Goal: Communication & Community: Answer question/provide support

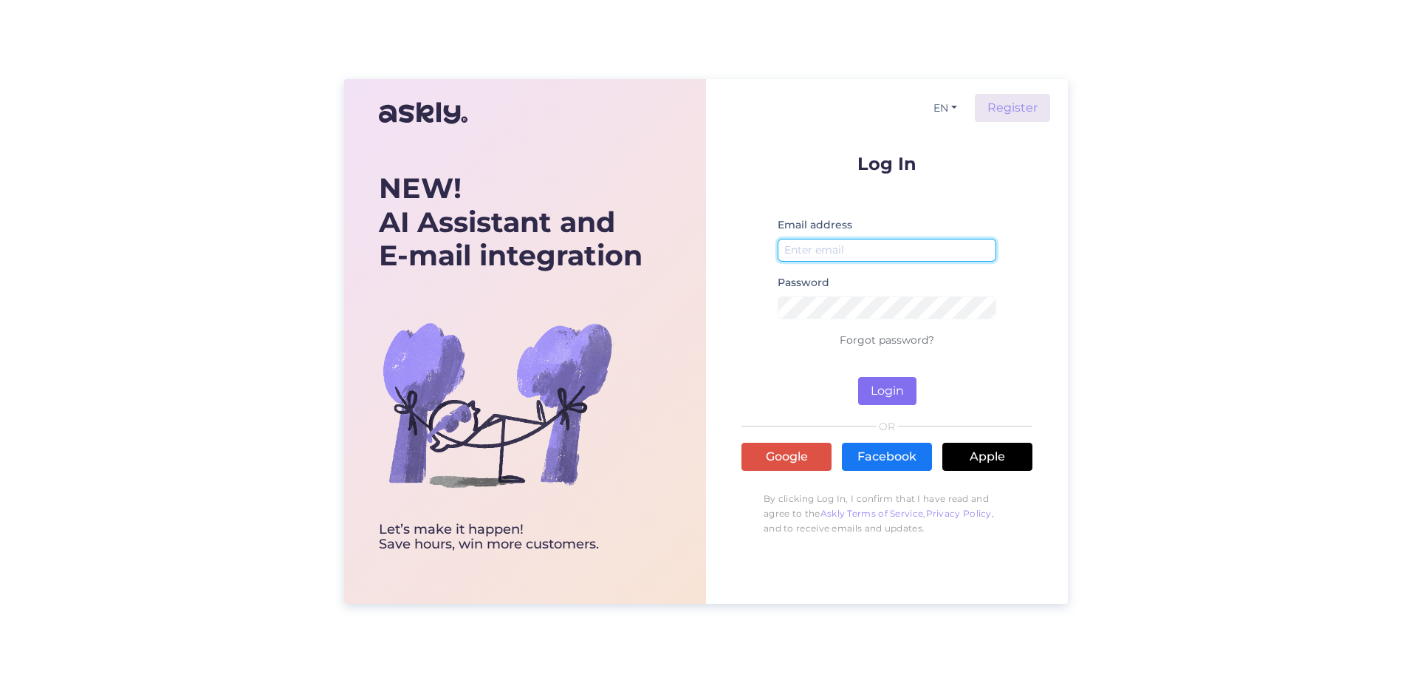
type input "[PERSON_NAME][EMAIL_ADDRESS][PERSON_NAME][DOMAIN_NAME]"
click at [873, 396] on button "Login" at bounding box center [887, 391] width 58 height 28
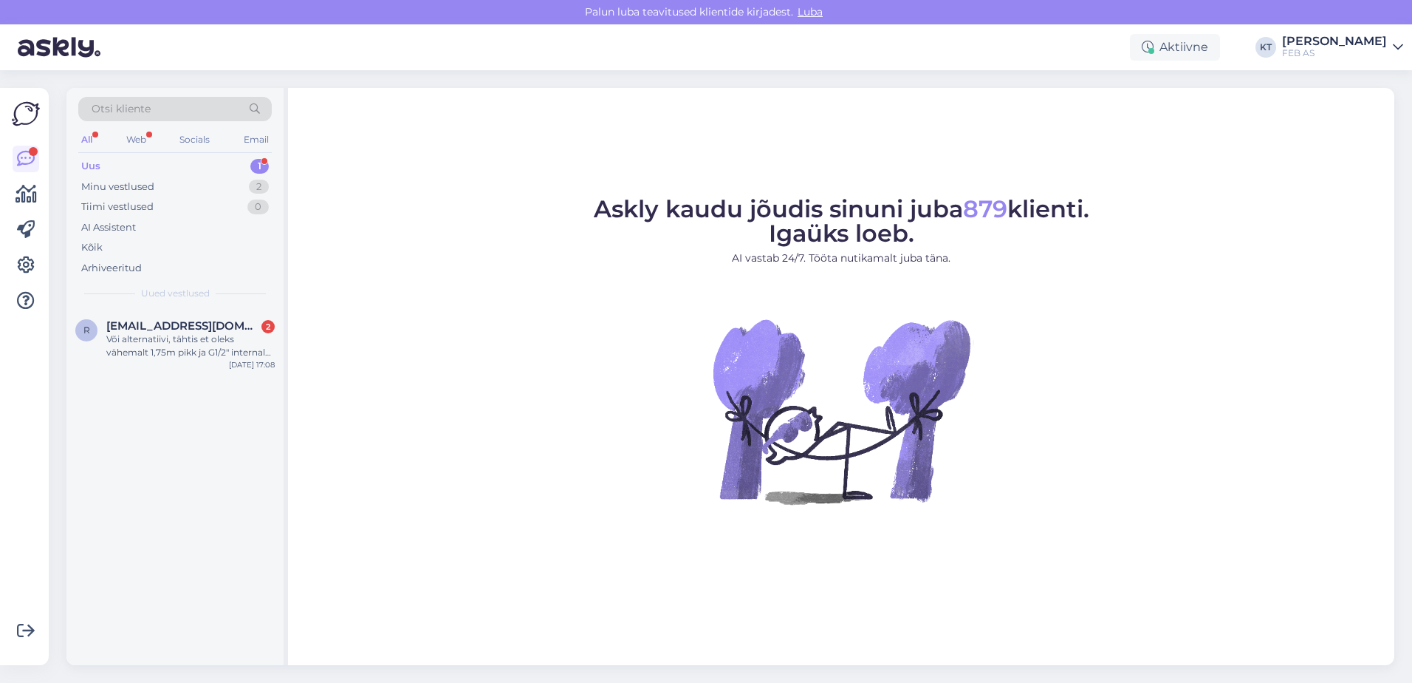
click at [168, 156] on div "Uus 1" at bounding box center [175, 166] width 194 height 21
click at [129, 353] on div "Või alternatiivi, tähtis et oleks vähemalt 1,75m pikk ja G1/2" internal thread …" at bounding box center [190, 345] width 168 height 27
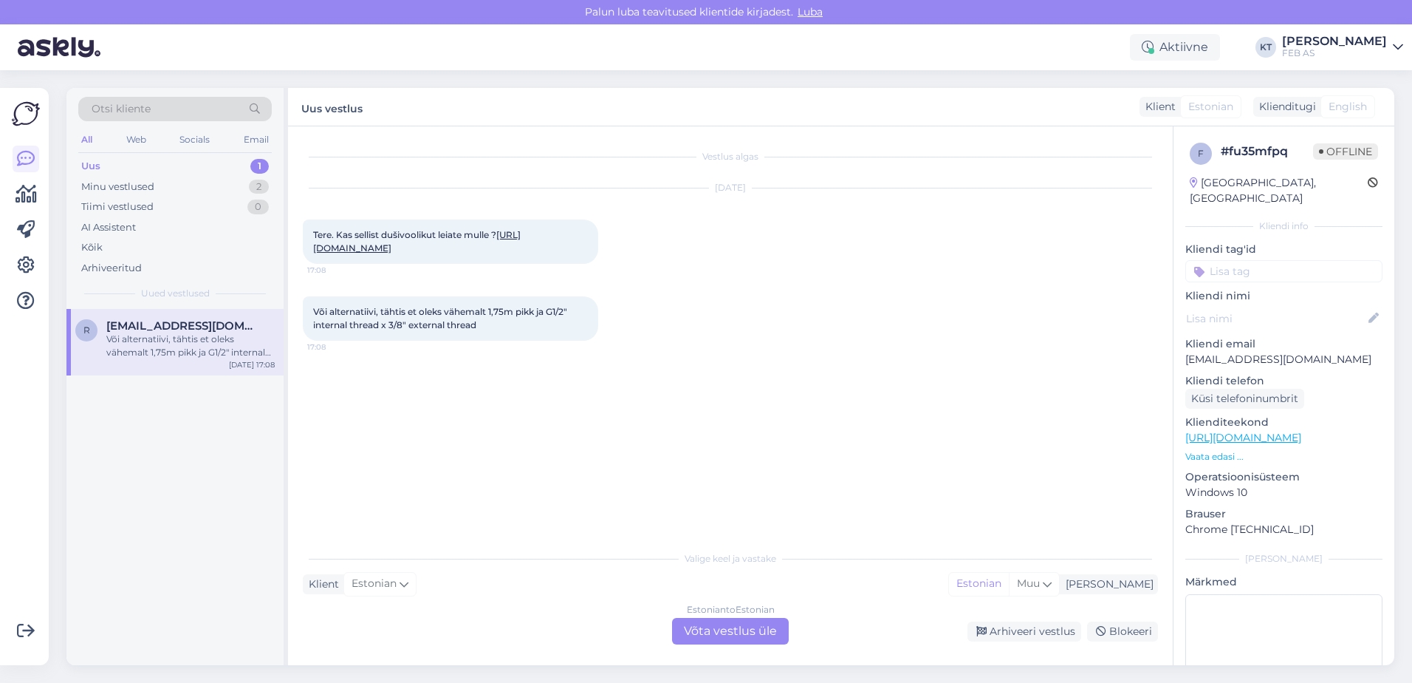
click at [702, 625] on div "Estonian to Estonian Võta vestlus üle" at bounding box center [730, 631] width 117 height 27
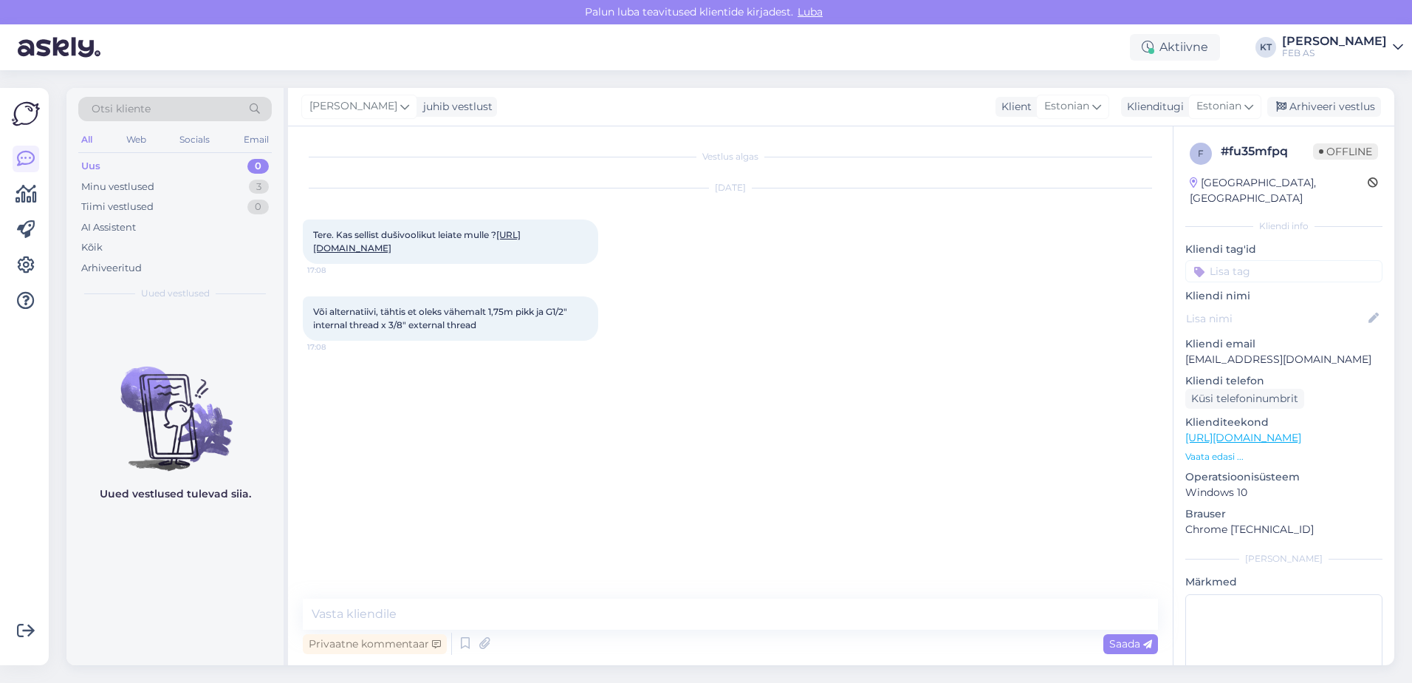
click at [341, 251] on link "[URL][DOMAIN_NAME]" at bounding box center [417, 241] width 208 height 24
drag, startPoint x: 482, startPoint y: 332, endPoint x: 550, endPoint y: 321, distance: 69.6
click at [550, 321] on div "Või alternatiivi, tähtis et oleks vähemalt 1,75m pikk ja G1/2" internal thread …" at bounding box center [450, 318] width 295 height 44
copy span "G1/2" internal thread x 3/8" external thread"
click at [462, 605] on textarea at bounding box center [730, 613] width 855 height 31
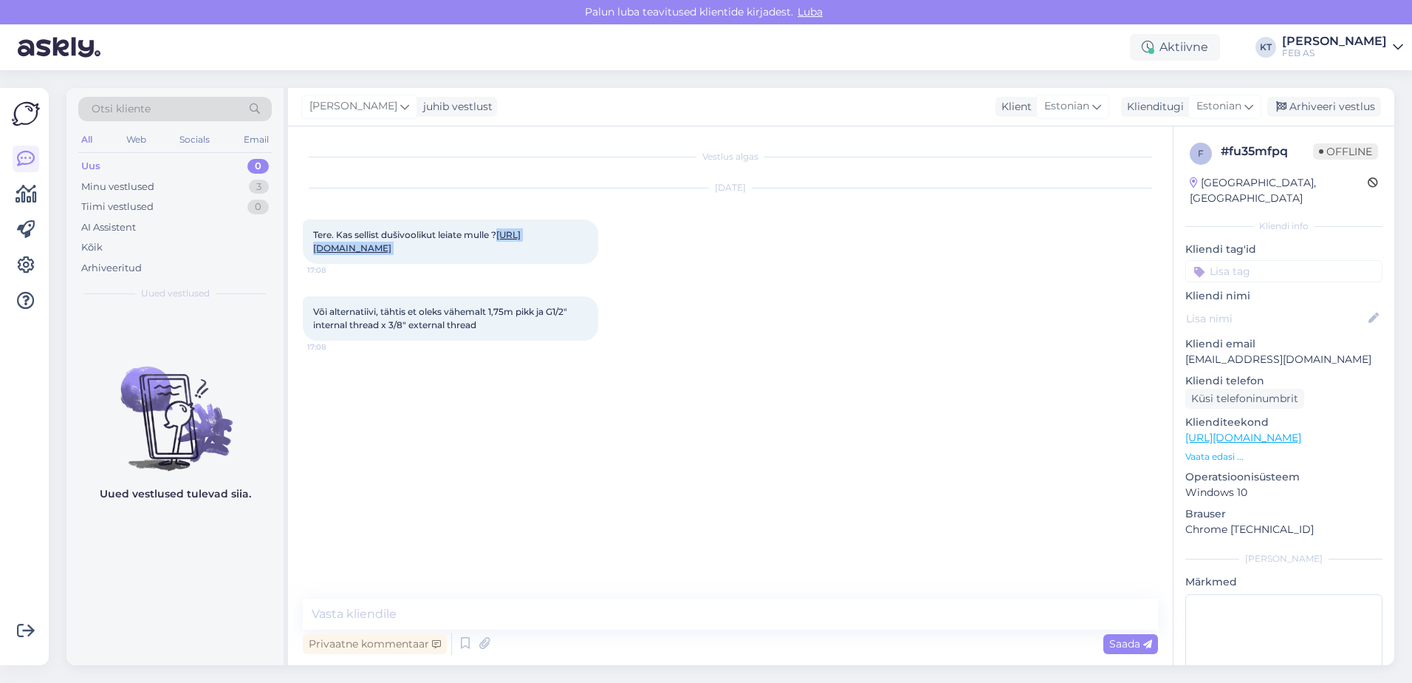
drag, startPoint x: 395, startPoint y: 259, endPoint x: 310, endPoint y: 248, distance: 85.6
click at [310, 248] on div "Tere. Kas sellist dušivoolikut leiate mulle ? [URL][DOMAIN_NAME] 17:08" at bounding box center [450, 241] width 295 height 44
drag, startPoint x: 427, startPoint y: 608, endPoint x: 428, endPoint y: 600, distance: 8.2
click at [428, 609] on textarea at bounding box center [730, 613] width 855 height 31
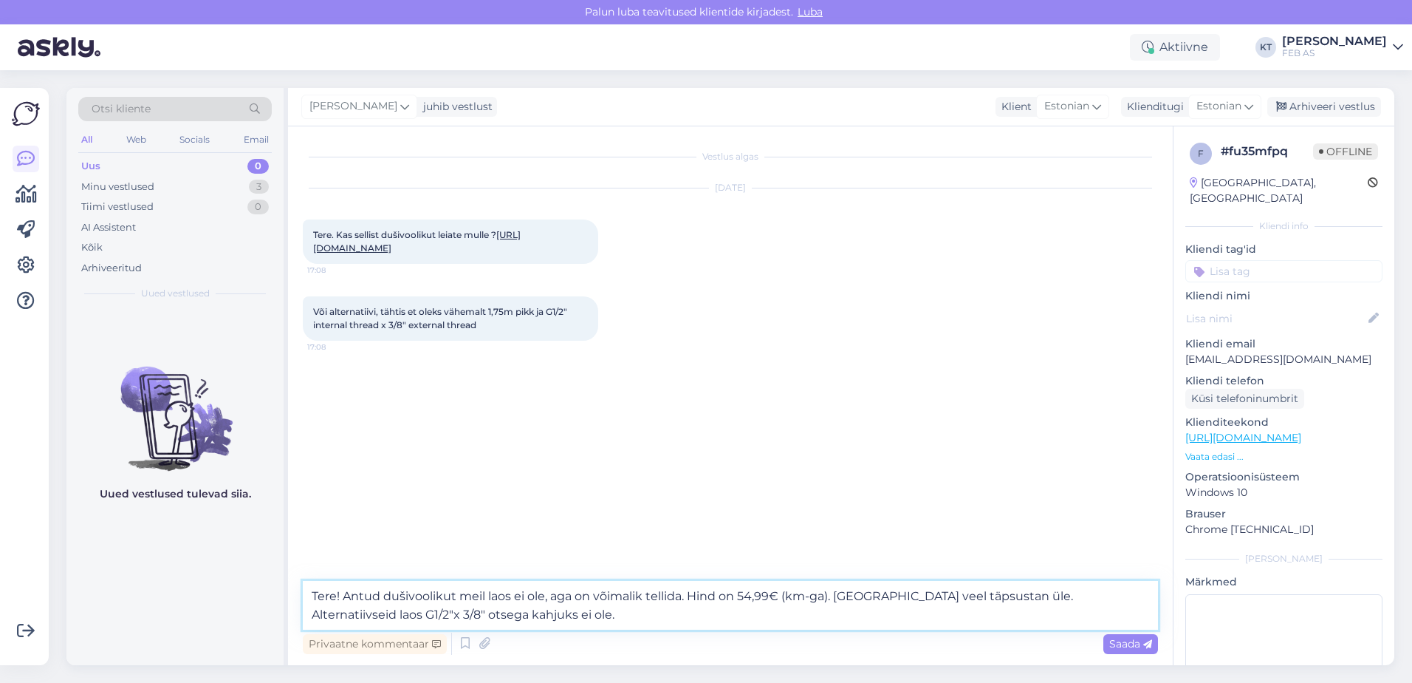
click at [1090, 594] on textarea "Tere! Antud dušivoolikut meil laos ei ole, aga on võimalik tellida. Hind on 54,…" at bounding box center [730, 605] width 855 height 49
click at [354, 612] on textarea "Tere! Antud dušivoolikut meil laos ei ole, aga on võimalik tellida. Hind on 54,…" at bounding box center [730, 605] width 855 height 49
click at [389, 615] on textarea "Tere! Antud dušivoolikut meil laos ei ole, aga on võimalik tellida. Hind on 54,…" at bounding box center [730, 605] width 855 height 49
drag, startPoint x: 409, startPoint y: 615, endPoint x: 386, endPoint y: 614, distance: 22.9
click at [386, 614] on textarea "Tere! Antud dušivoolikut meil laos ei ole, aga on võimalik tellida. Hind on 54,…" at bounding box center [730, 605] width 855 height 49
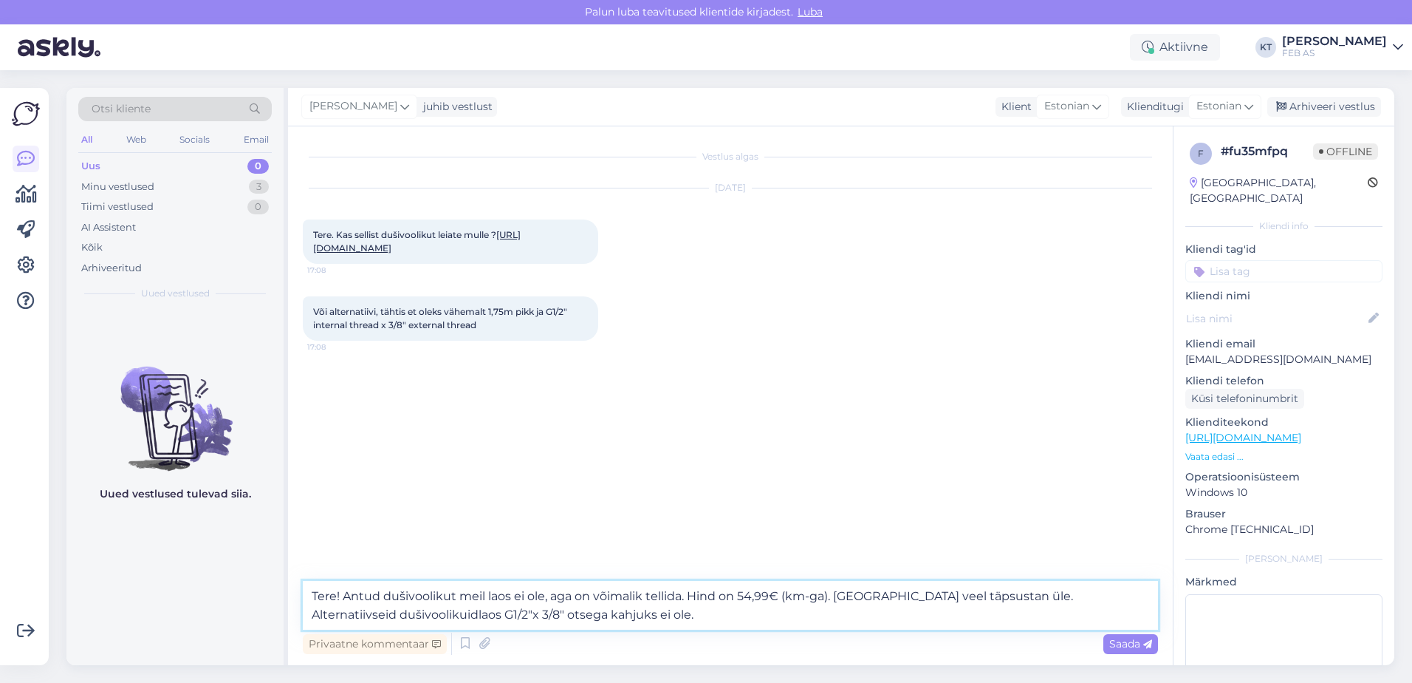
drag, startPoint x: 412, startPoint y: 611, endPoint x: 387, endPoint y: 615, distance: 25.4
click at [387, 615] on textarea "Tere! Antud dušivoolikut meil laos ei ole, aga on võimalik tellida. Hind on 54,…" at bounding box center [730, 605] width 855 height 49
click at [590, 611] on textarea "Tere! Antud dušivoolikut meil laos ei ole, aga on võimalik tellida. Hind on 54,…" at bounding box center [730, 605] width 855 height 49
click at [605, 613] on textarea "Tere! Antud dušivoolikut meil laos ei ole, aga on võimalik tellida. Hind on 54,…" at bounding box center [730, 605] width 855 height 49
drag, startPoint x: 605, startPoint y: 613, endPoint x: 550, endPoint y: 611, distance: 54.7
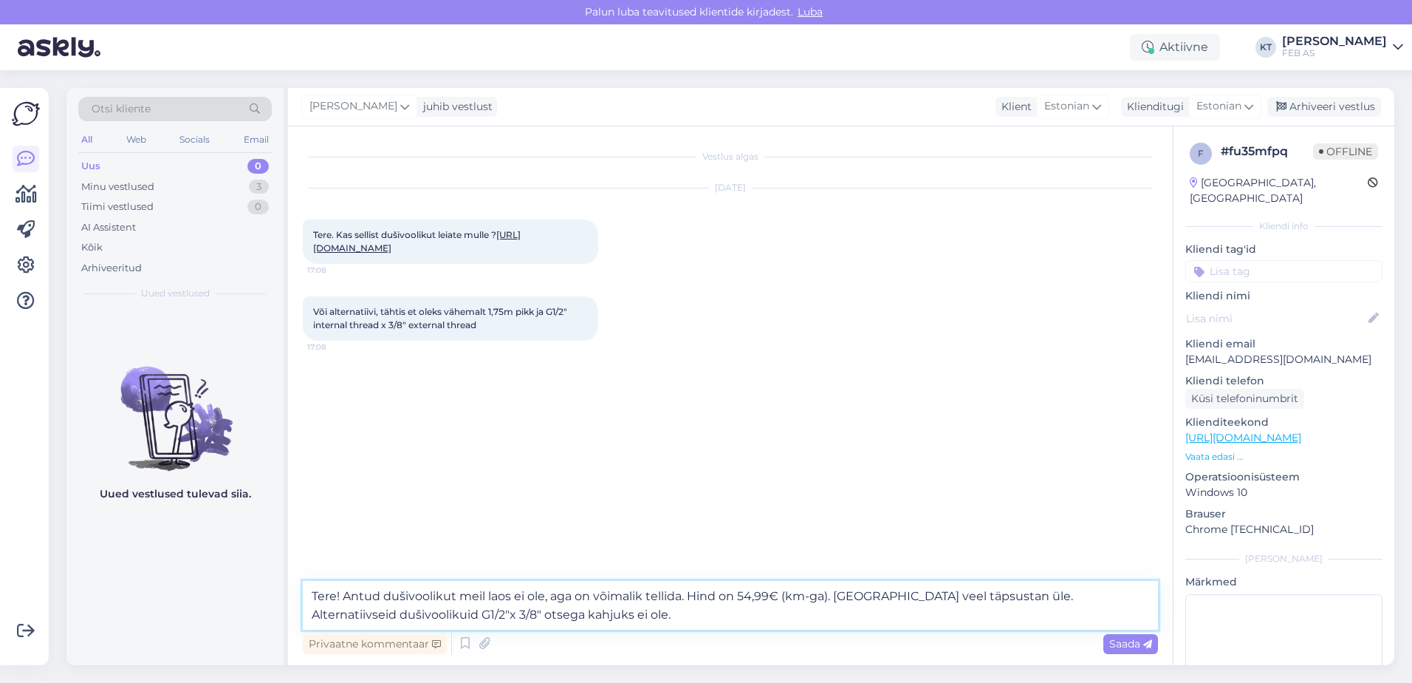
click at [550, 611] on textarea "Tere! Antud dušivoolikut meil laos ei ole, aga on võimalik tellida. Hind on 54,…" at bounding box center [730, 605] width 855 height 49
type textarea "Tere! Antud dušivoolikut meil laos ei ole, aga on võimalik tellida. Hind on 54,…"
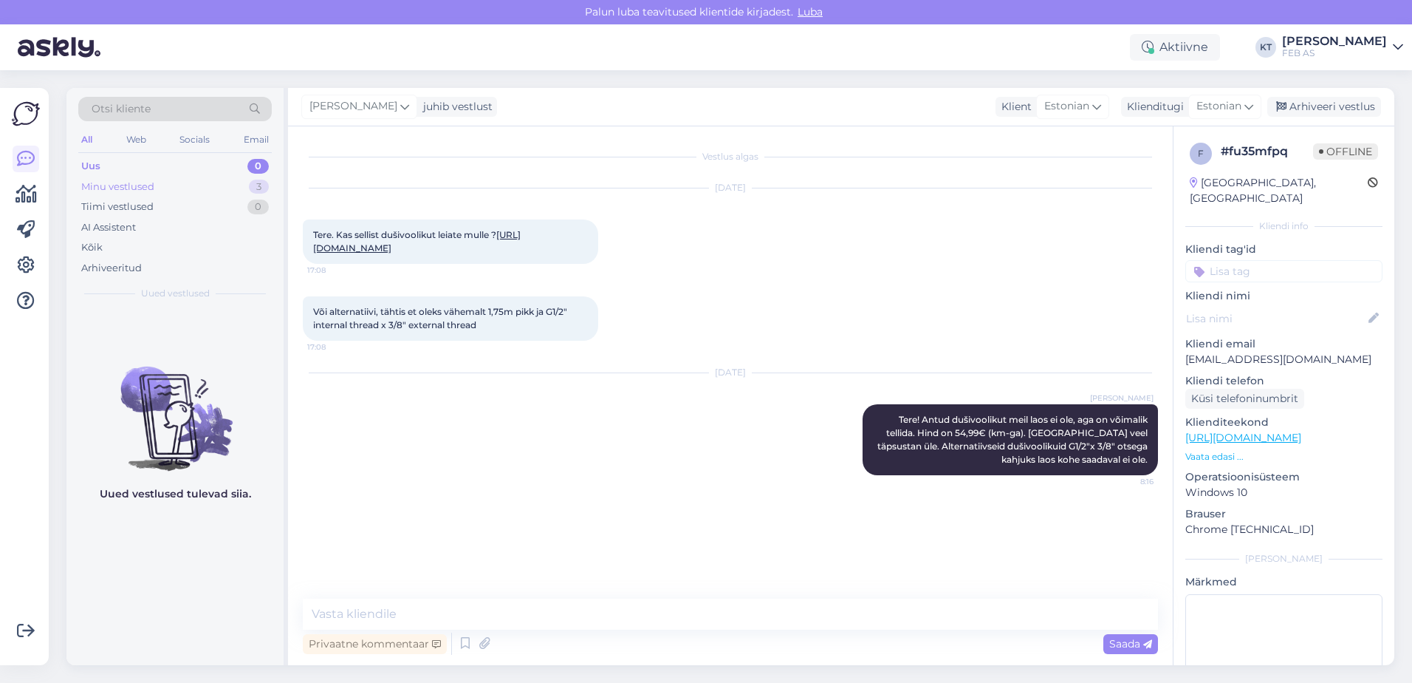
click at [199, 178] on div "Minu vestlused 3" at bounding box center [175, 187] width 194 height 21
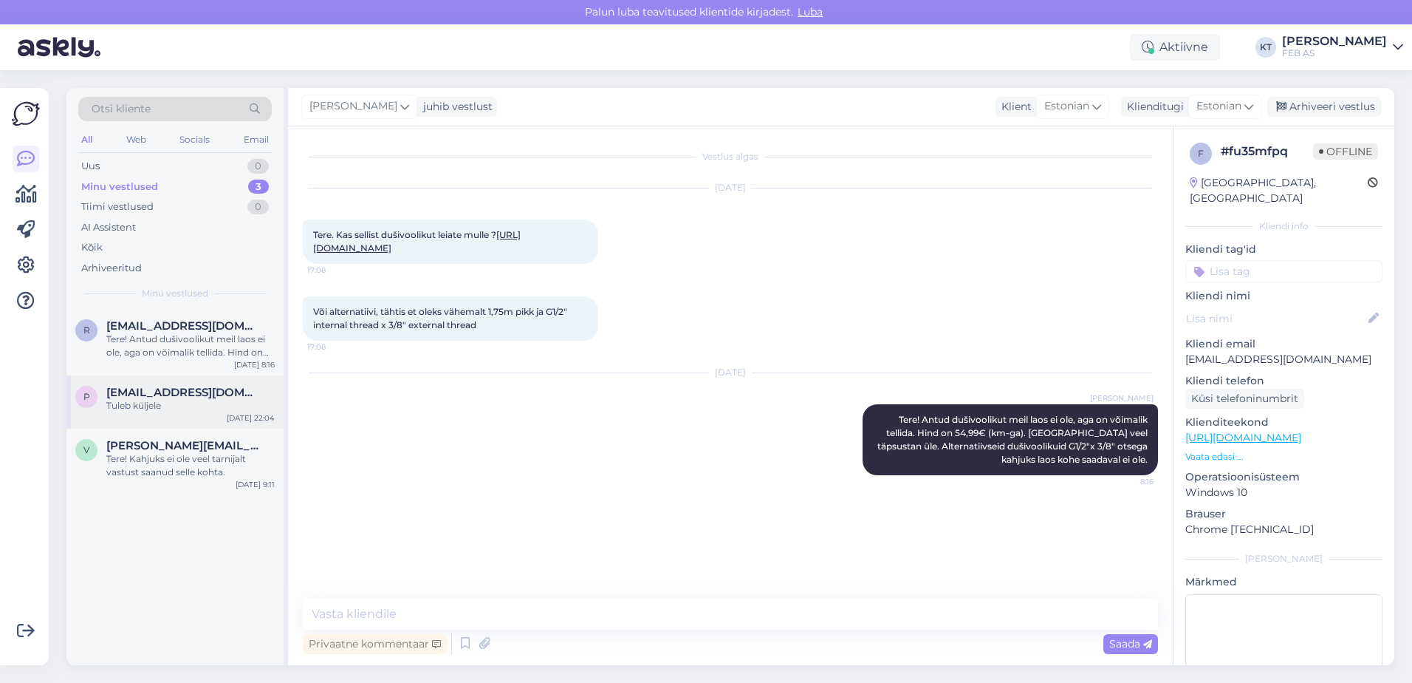
click at [161, 414] on div "p [EMAIL_ADDRESS][DOMAIN_NAME] Tuleb küljele [DATE] 22:04" at bounding box center [174, 401] width 217 height 53
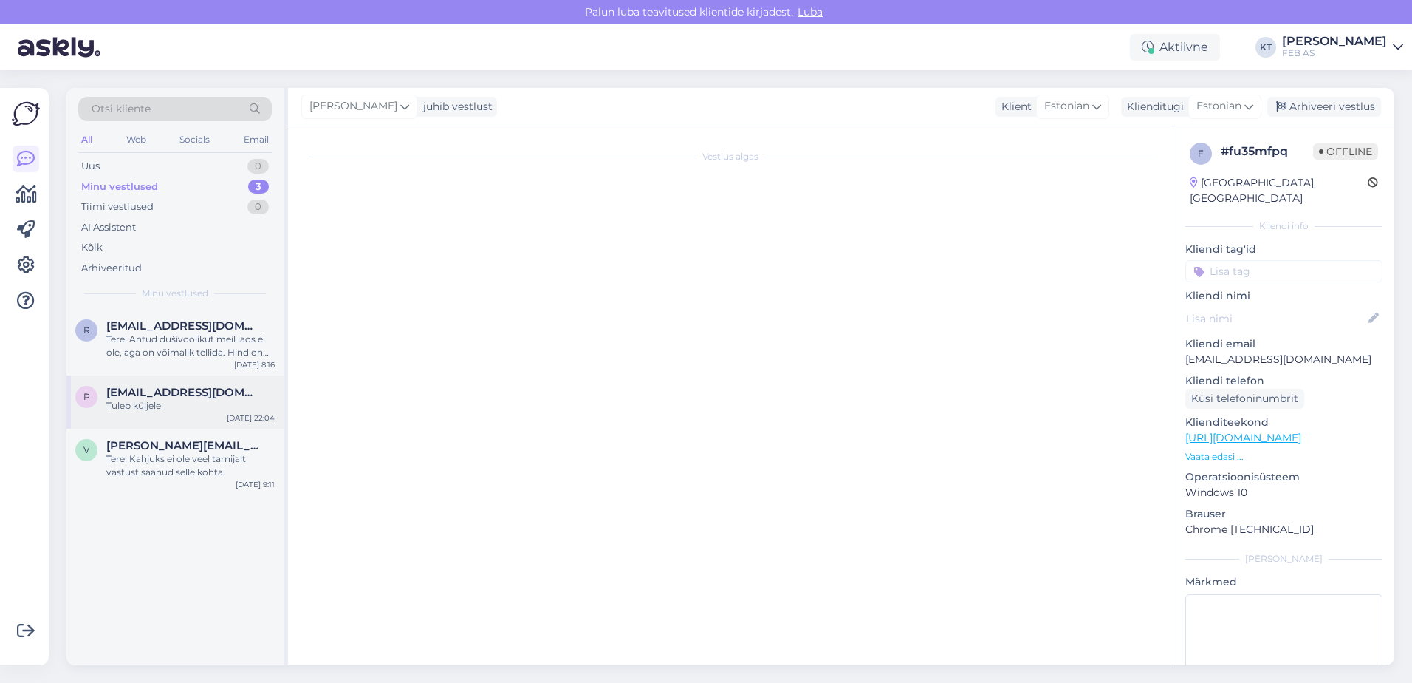
scroll to position [11, 0]
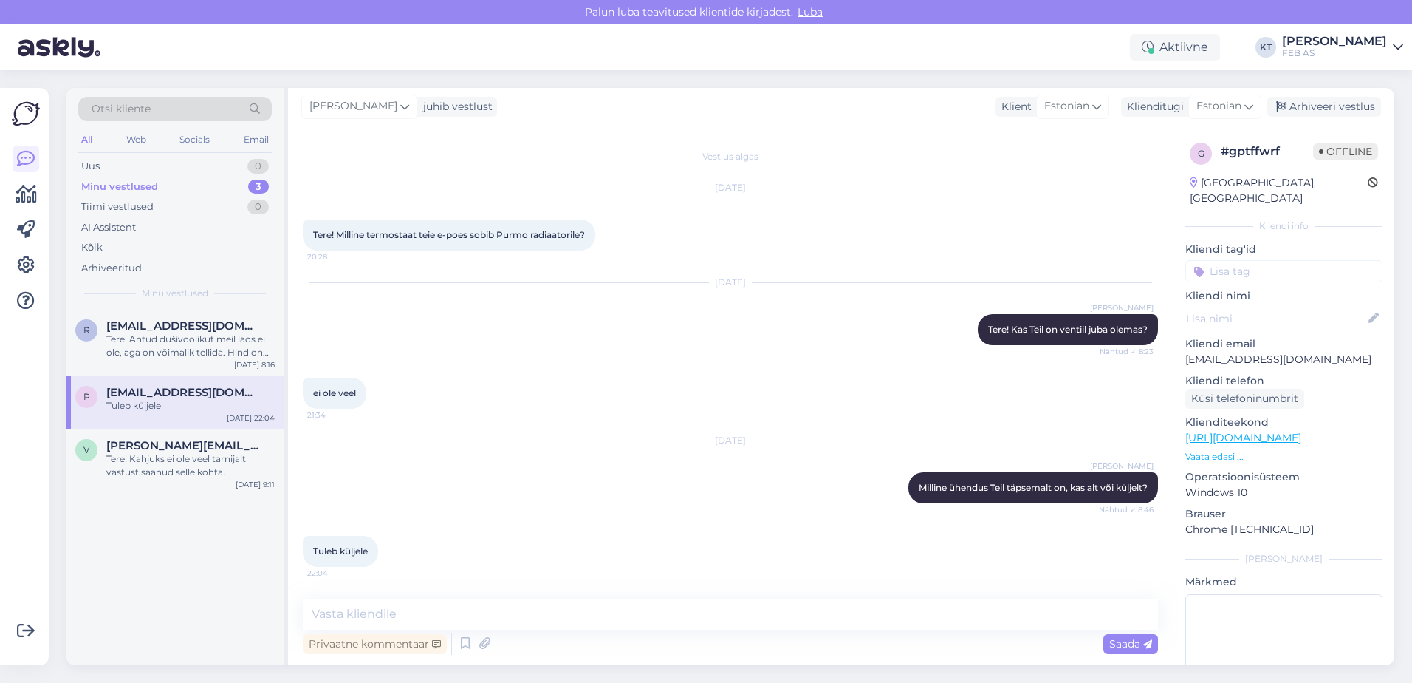
click at [620, 417] on div "ei ole veel 21:34" at bounding box center [730, 393] width 855 height 64
click at [434, 609] on textarea at bounding box center [730, 613] width 855 height 31
click at [516, 615] on textarea "Sobib termoventiil" at bounding box center [730, 613] width 855 height 31
click at [444, 616] on textarea "Sobib termoventiil:" at bounding box center [730, 613] width 855 height 31
click at [448, 611] on textarea "Sobib termoventiil:" at bounding box center [730, 613] width 855 height 31
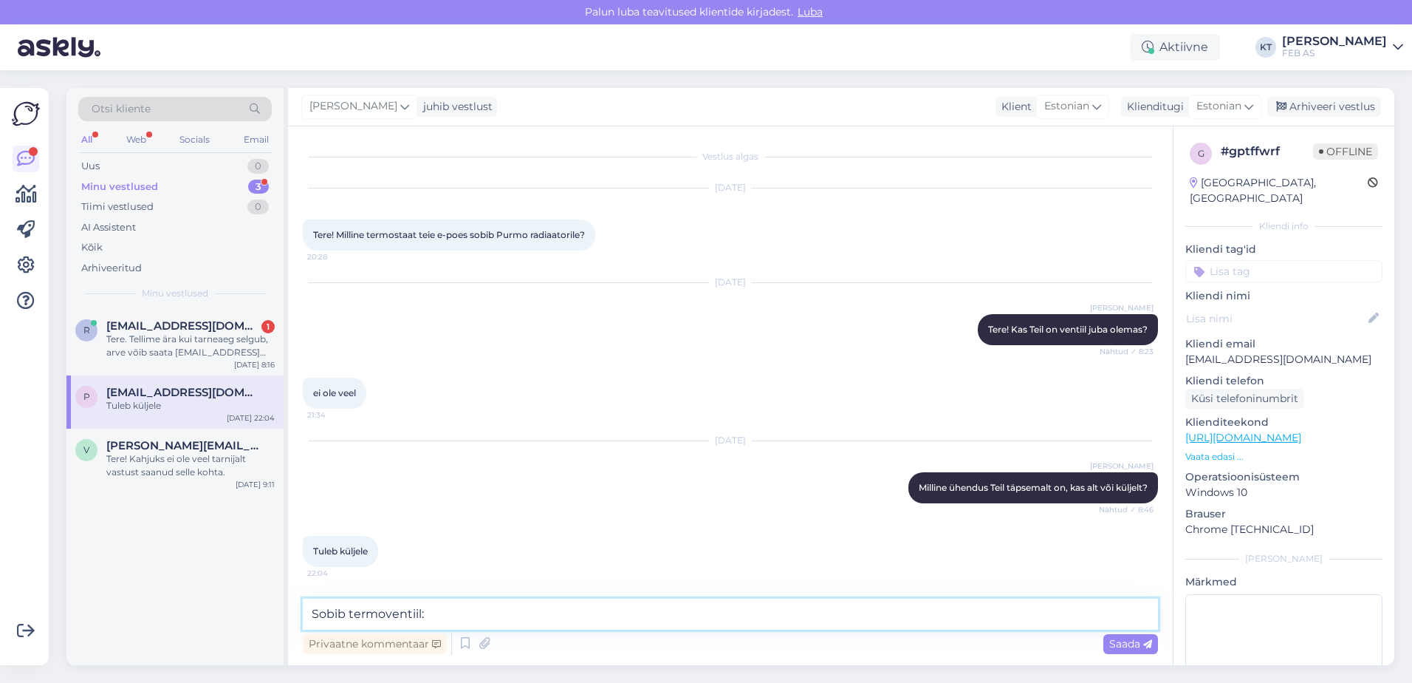
paste textarea "[URL][DOMAIN_NAME]"
click at [1080, 606] on textarea "Sobib termoventiil: [URL][DOMAIN_NAME] ja termopea:" at bounding box center [730, 613] width 855 height 31
paste textarea "[URL][DOMAIN_NAME][PERSON_NAME]"
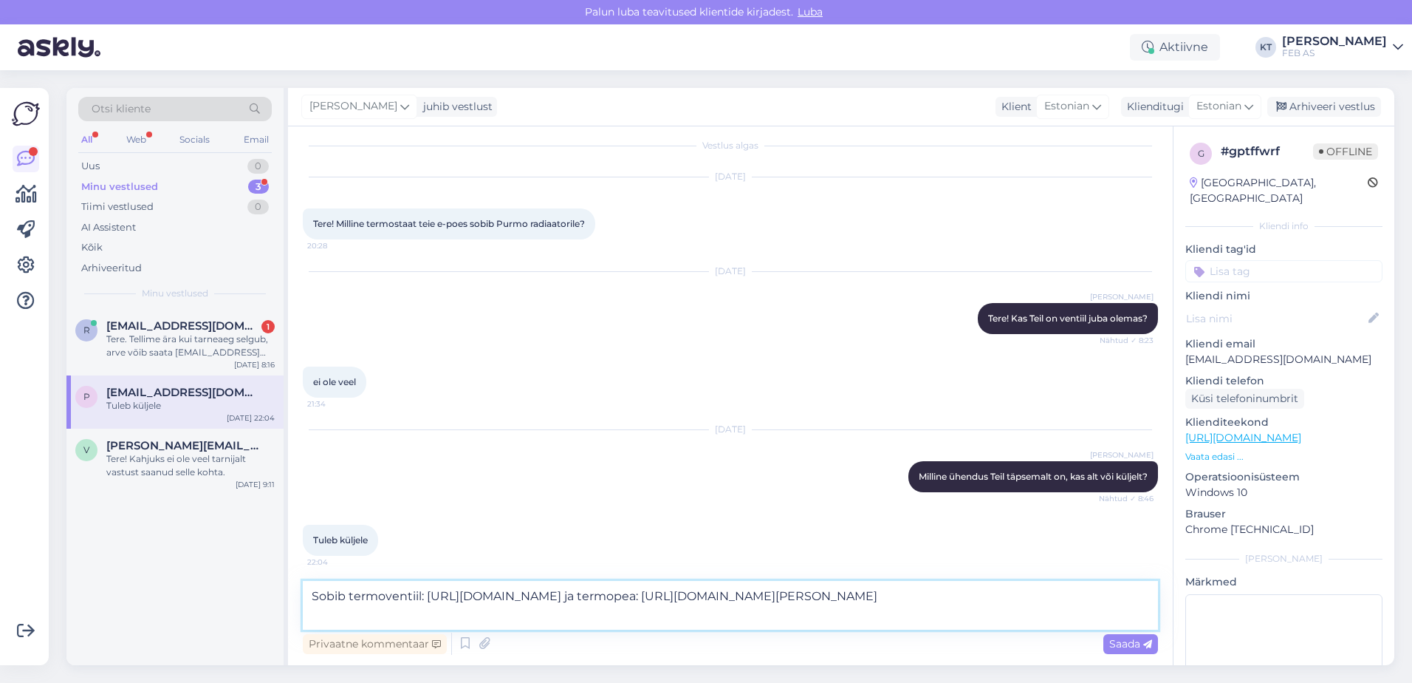
type textarea "Sobib termoventiil: [URL][DOMAIN_NAME] ja termopea: [URL][DOMAIN_NAME][PERSON_N…"
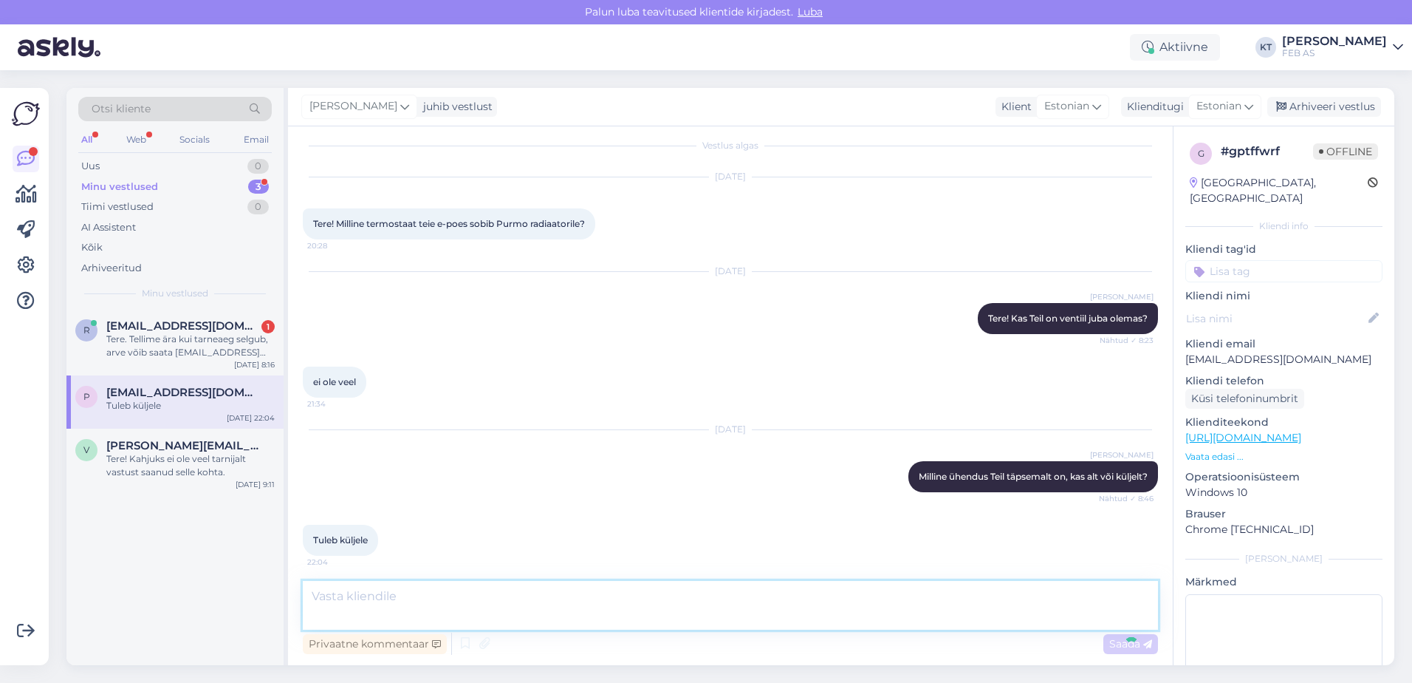
scroll to position [146, 0]
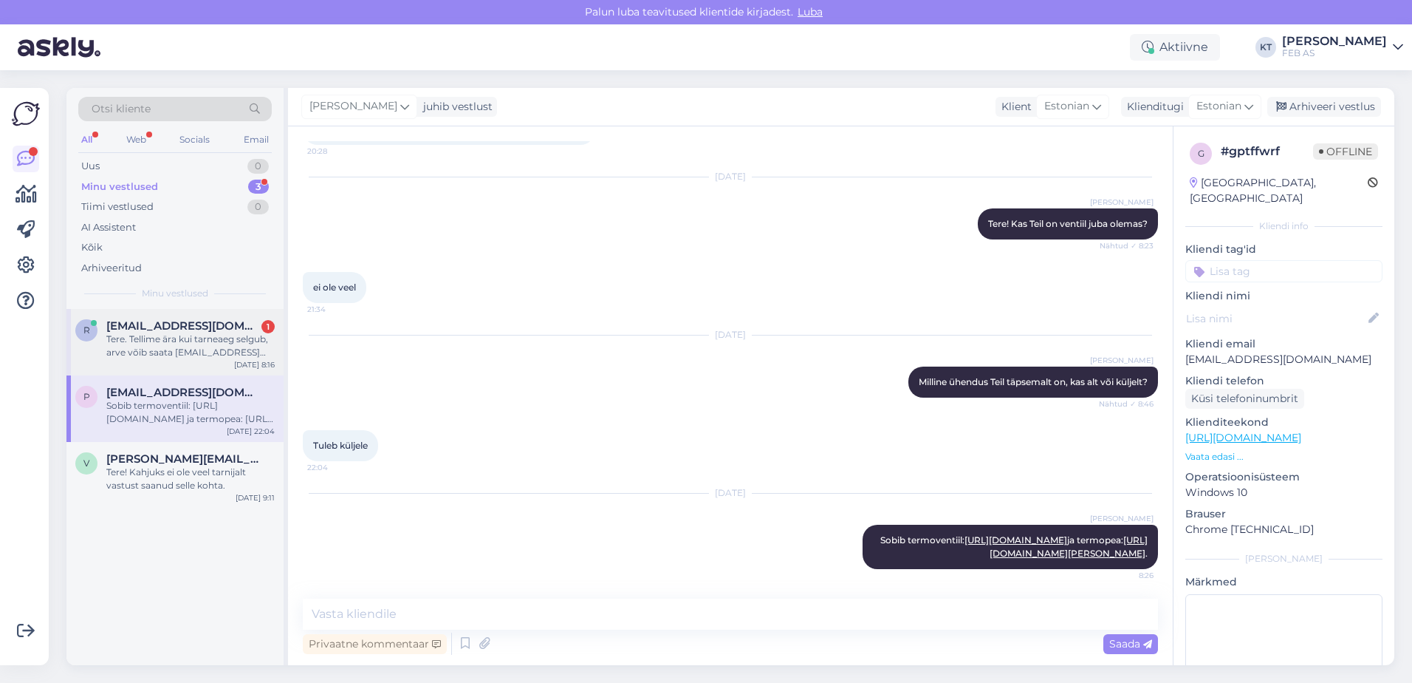
click at [157, 353] on div "Tere. Tellime ära kui tarneaeg selgub, arve võib saata [EMAIL_ADDRESS][DOMAIN_N…" at bounding box center [190, 345] width 168 height 27
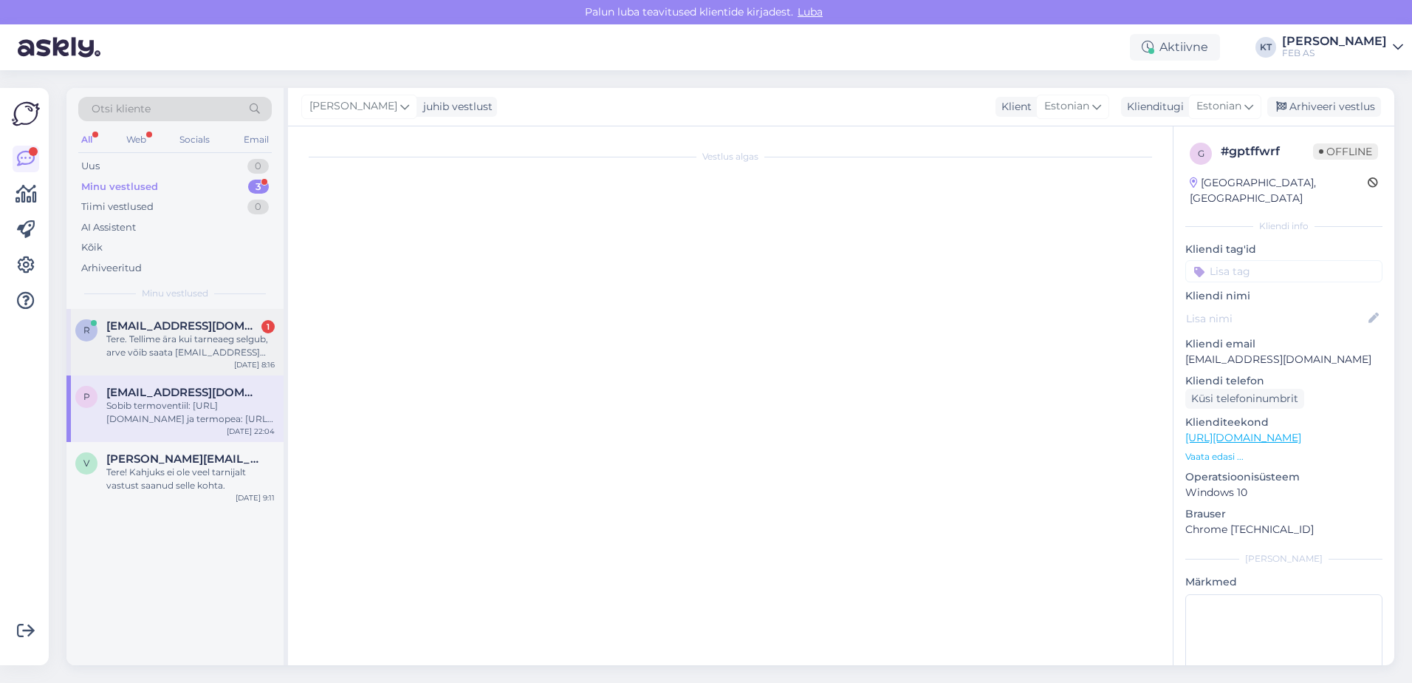
scroll to position [0, 0]
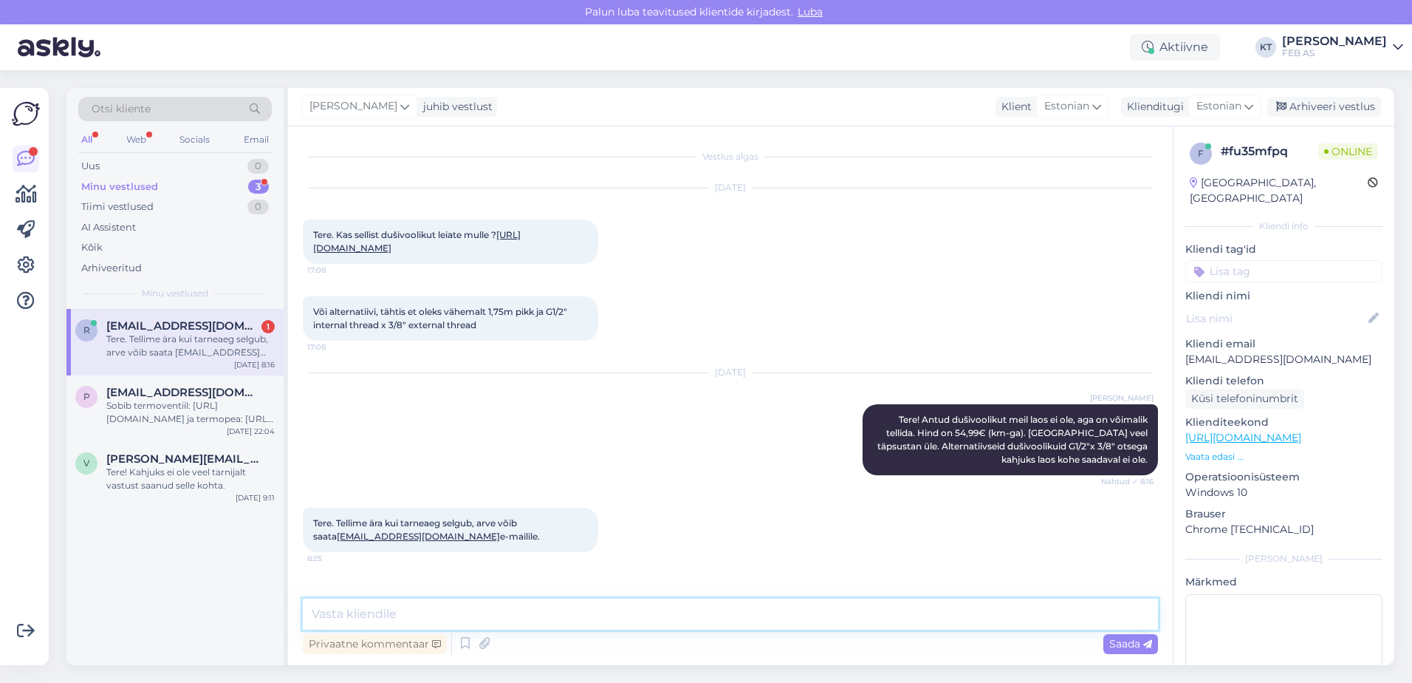
click at [488, 607] on textarea at bounding box center [730, 613] width 855 height 31
click at [495, 608] on textarea at bounding box center [730, 613] width 855 height 31
type textarea "Täpsustan tarneaja üle ning [PERSON_NAME] Teile esimesel võimalusel teada."
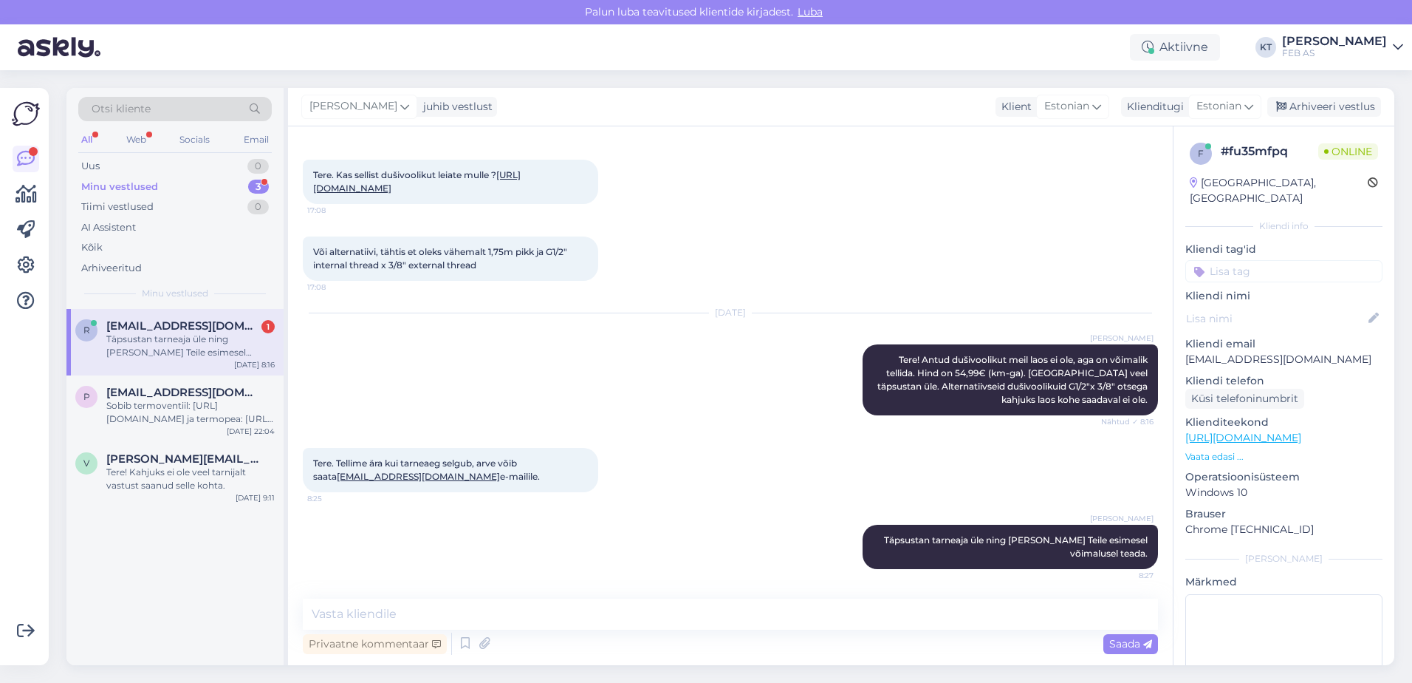
click at [746, 490] on div "Tere. Tellime ära kui tarneaeg selgub, arve võib saata [EMAIL_ADDRESS][DOMAIN_N…" at bounding box center [730, 469] width 855 height 77
click at [739, 494] on div "Tere. Tellime ära kui tarneaeg selgub, arve võib saata [EMAIL_ADDRESS][DOMAIN_N…" at bounding box center [730, 469] width 855 height 77
click at [697, 625] on textarea at bounding box center [730, 613] width 855 height 31
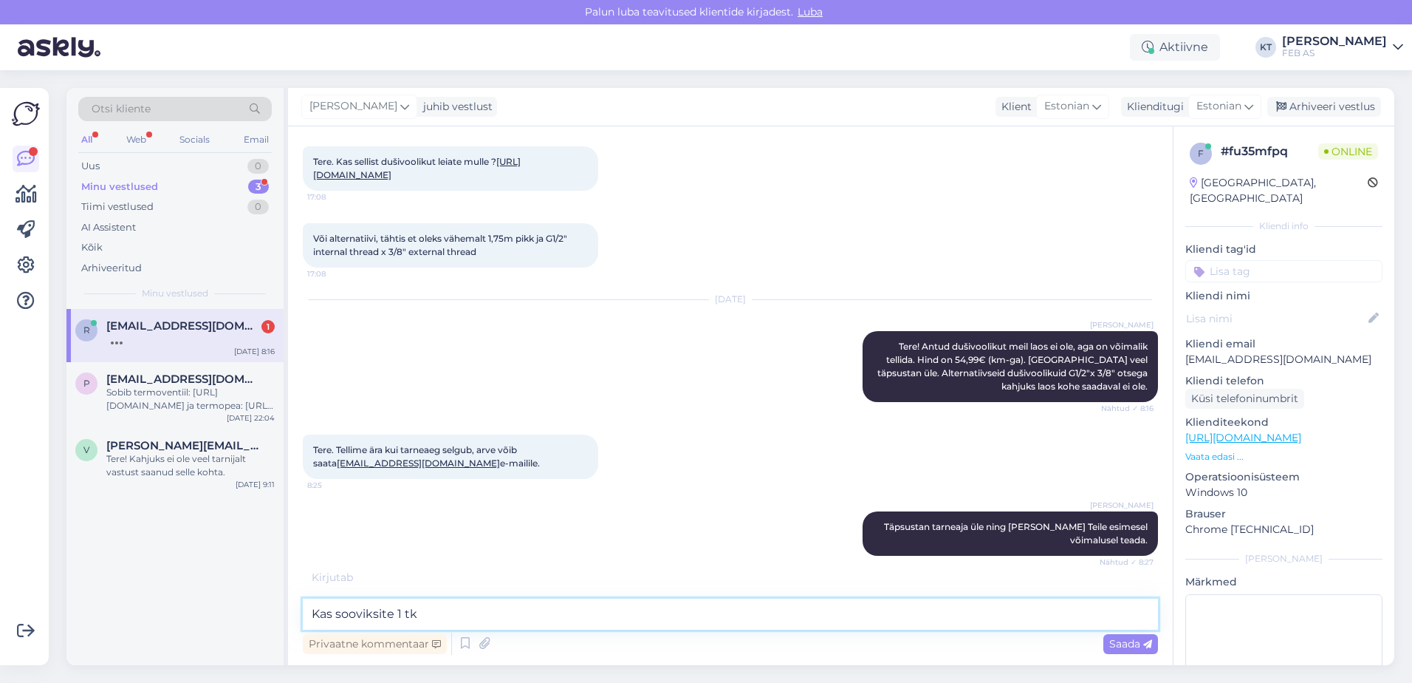
type textarea "Kas sooviksite 1 tk?"
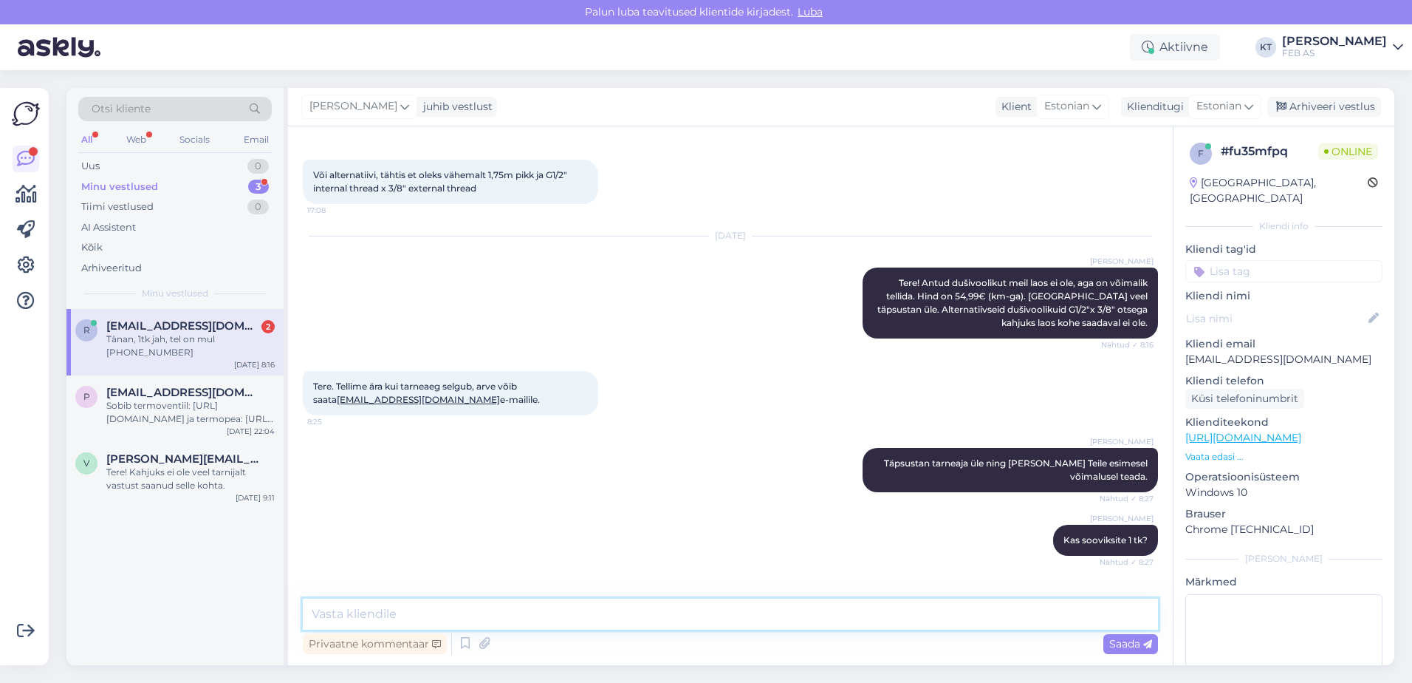
scroll to position [200, 0]
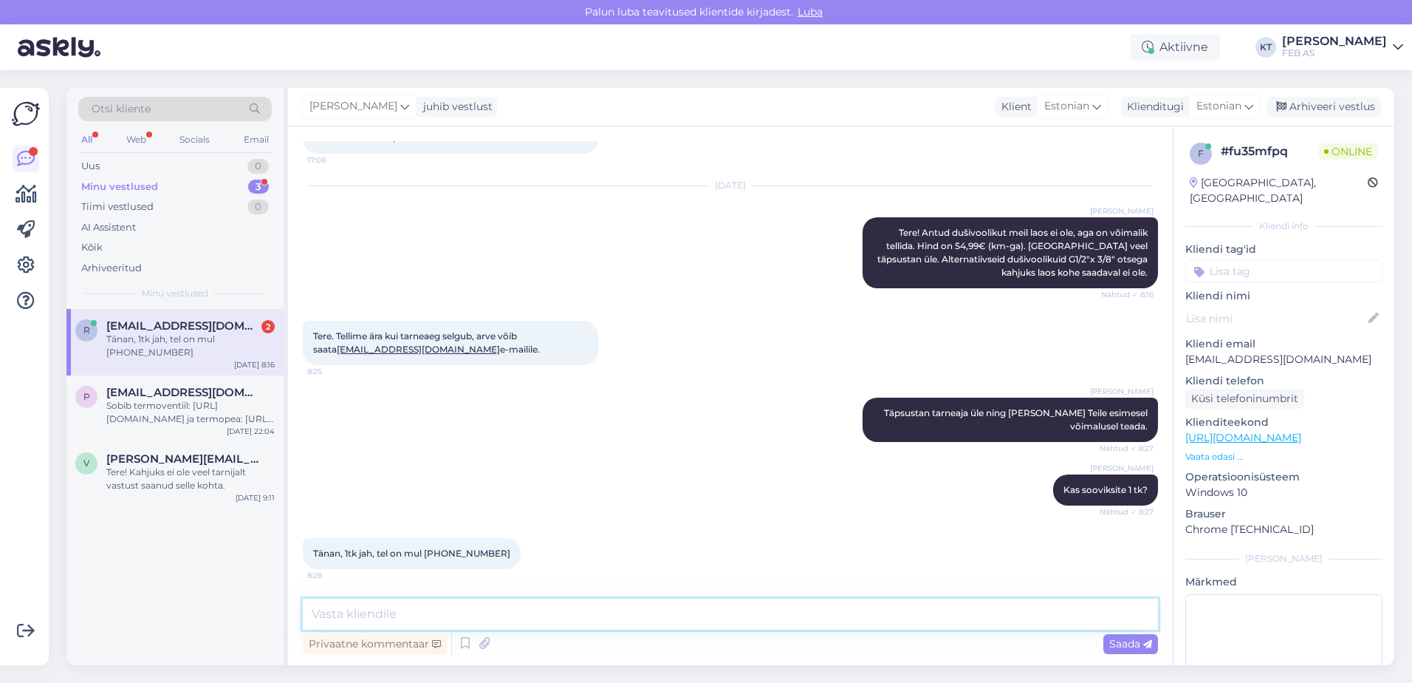
click at [476, 605] on textarea at bounding box center [730, 613] width 855 height 31
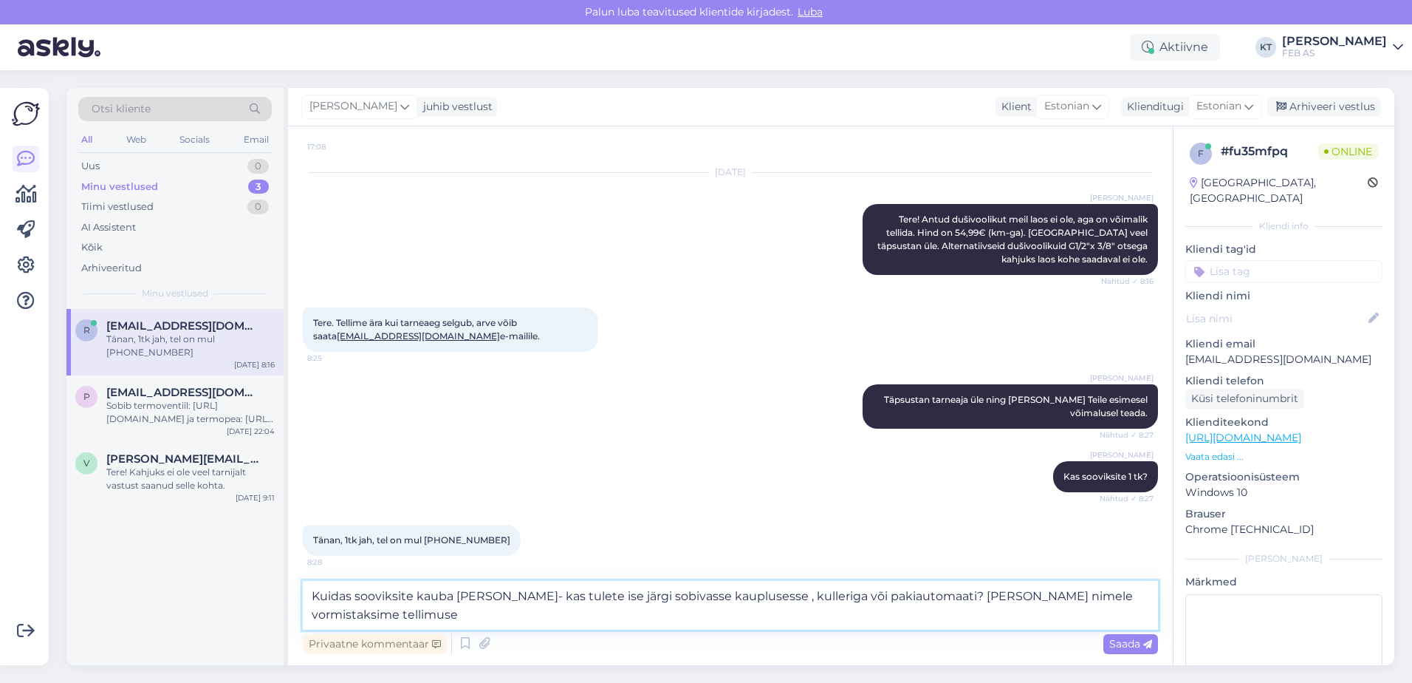
type textarea "Kuidas sooviksite kauba [PERSON_NAME]- kas tulete ise järgi sobivasse kaupluses…"
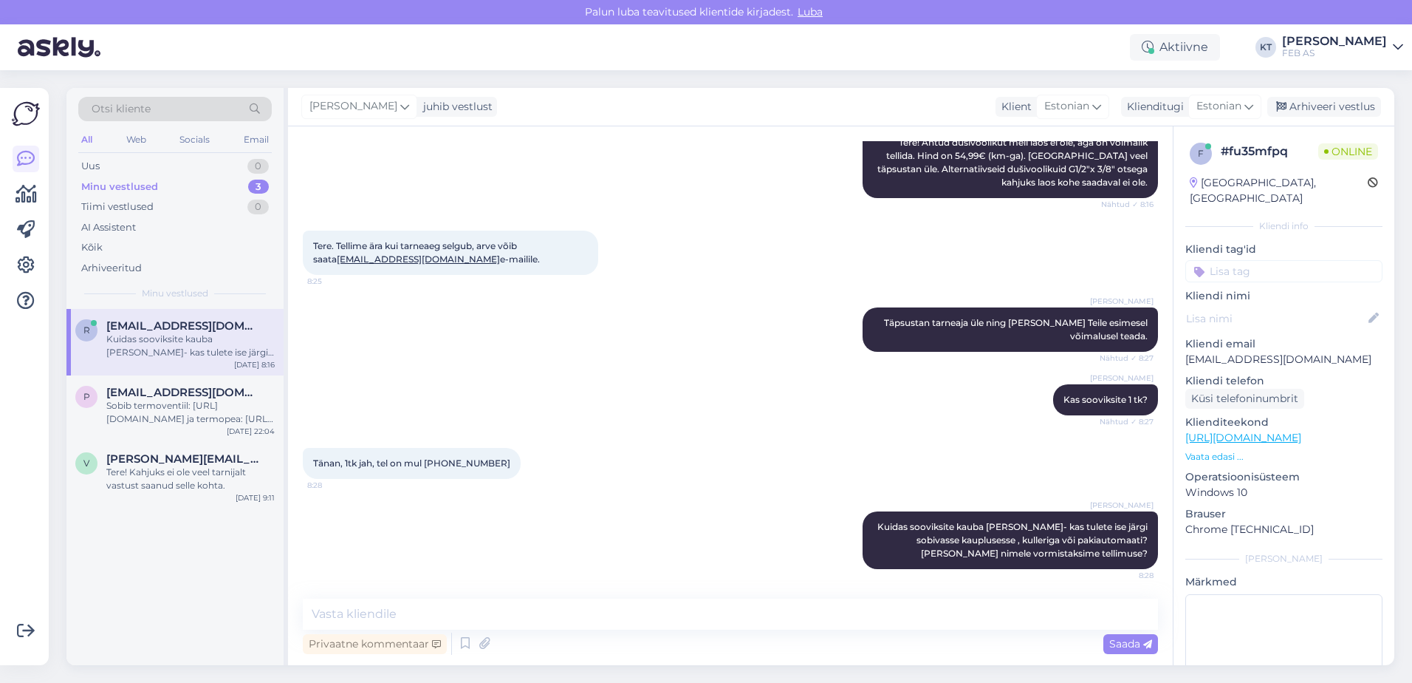
scroll to position [306, 0]
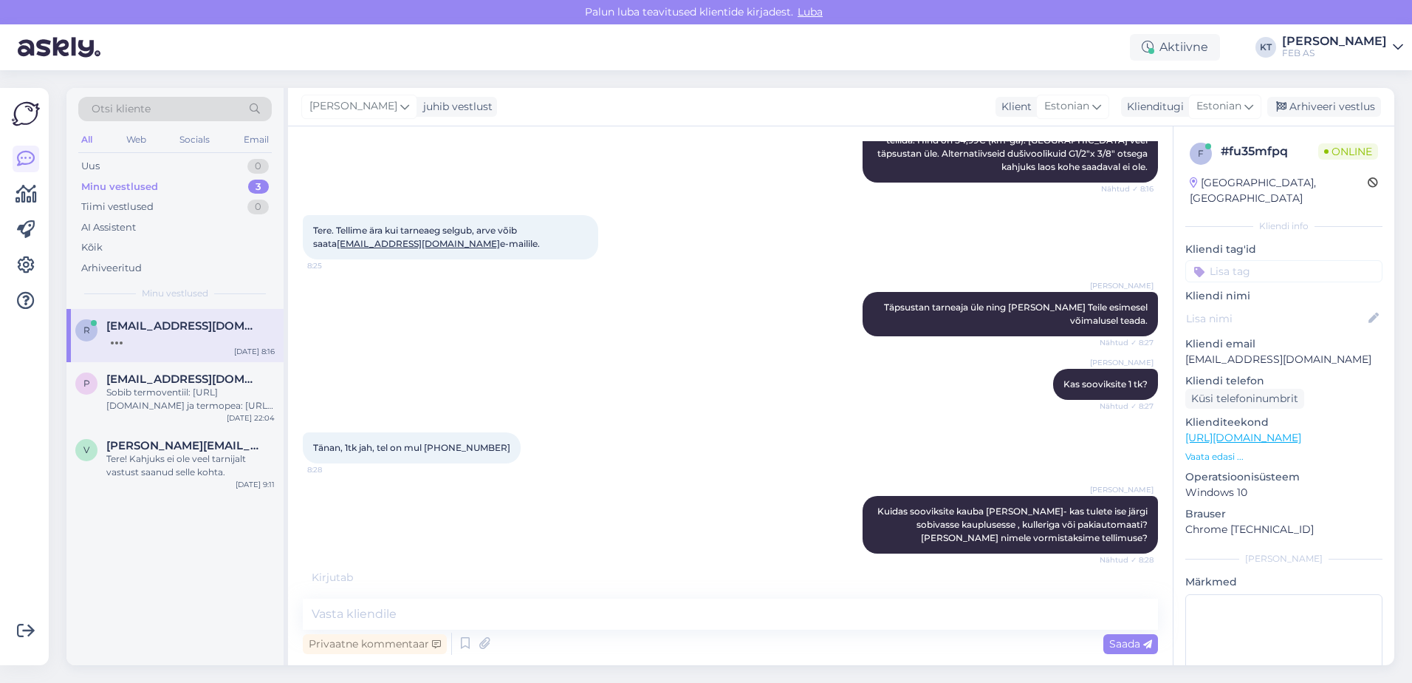
click at [462, 490] on div "[PERSON_NAME] sooviksite kauba [PERSON_NAME]- kas tulete ise järgi sobivasse ka…" at bounding box center [730, 524] width 855 height 90
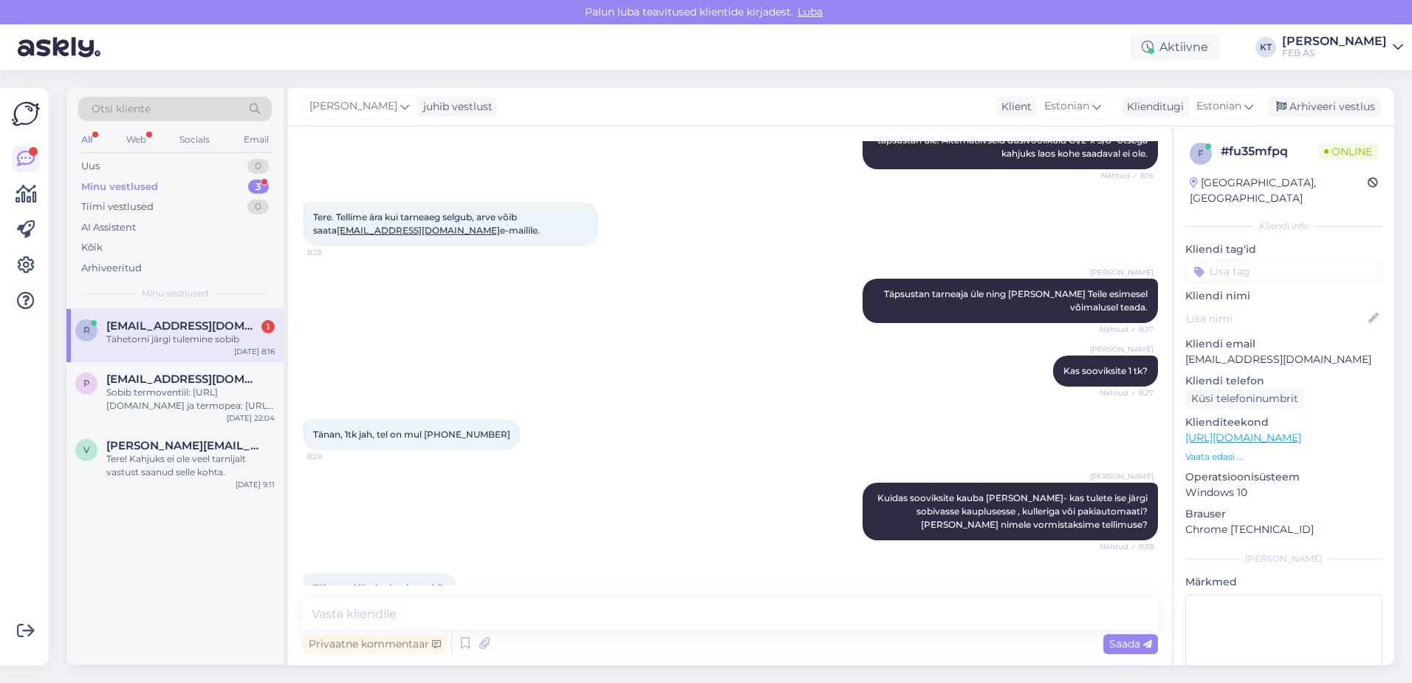
scroll to position [354, 0]
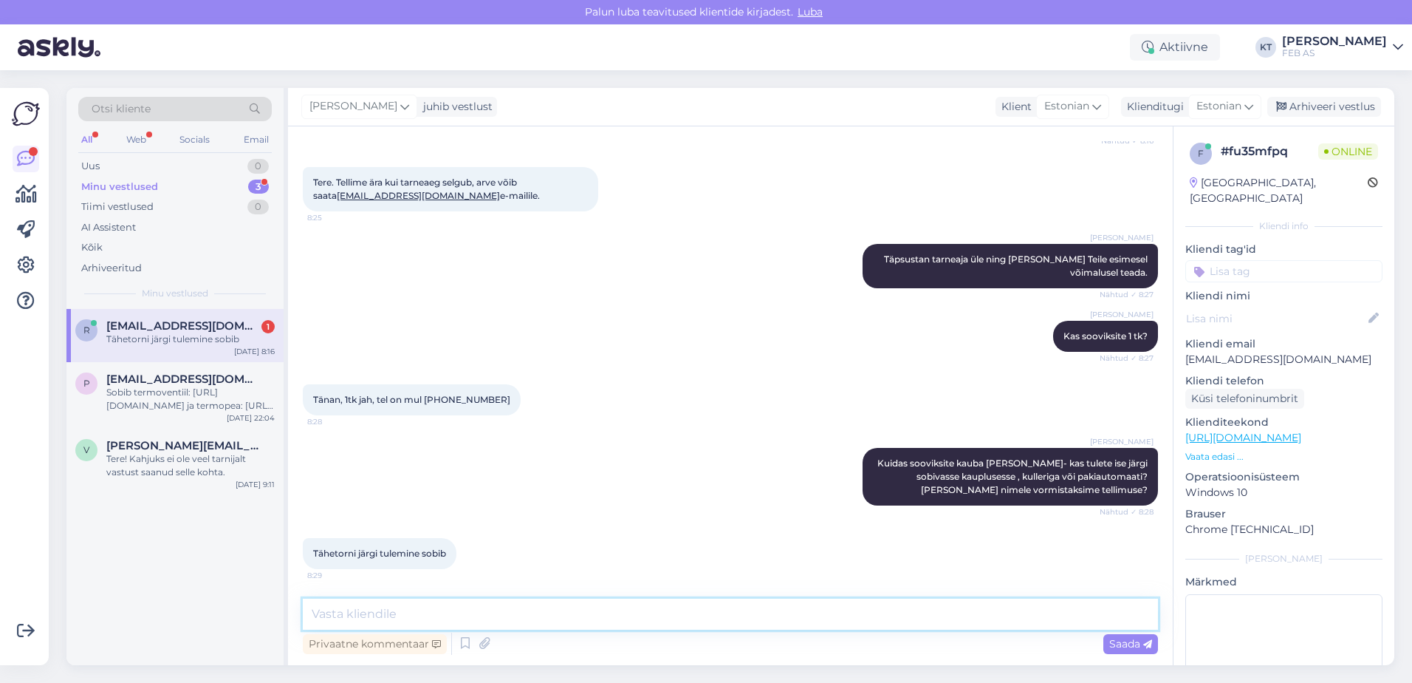
click at [442, 622] on textarea at bounding box center [730, 613] width 855 height 31
type textarea "S"
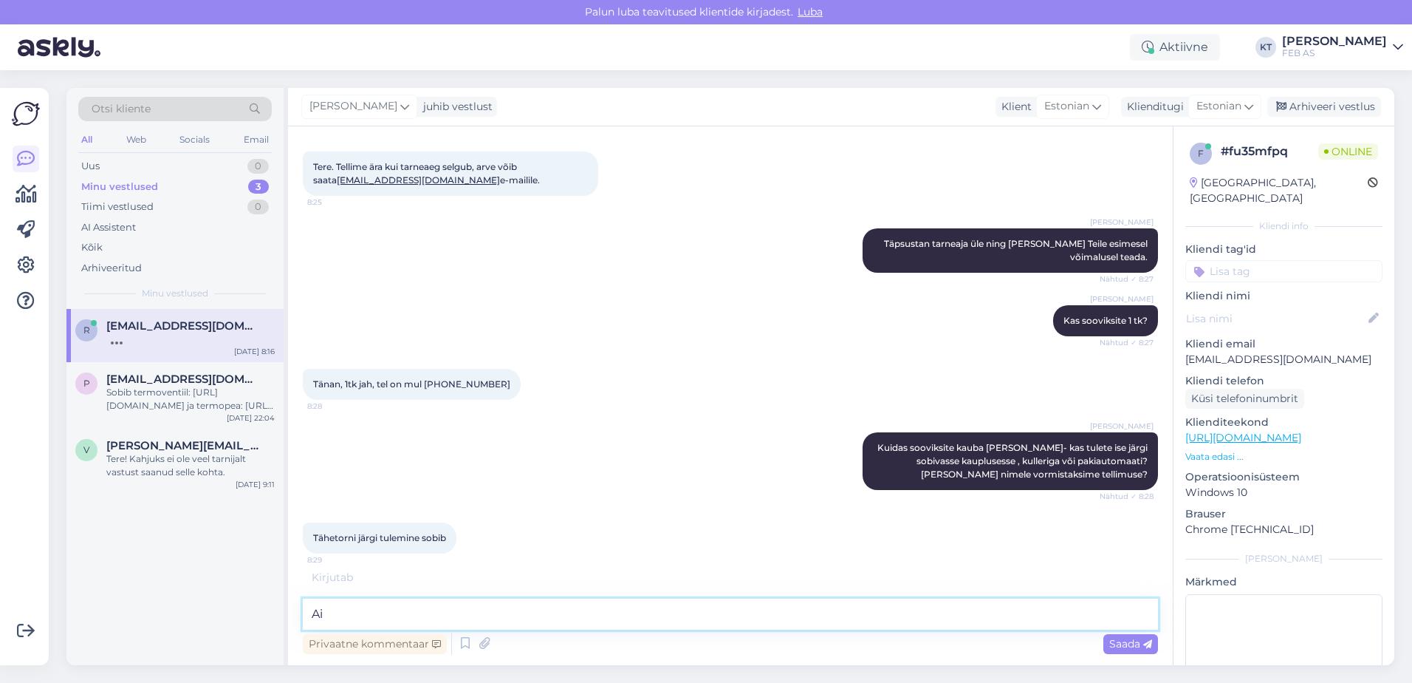
type textarea "A"
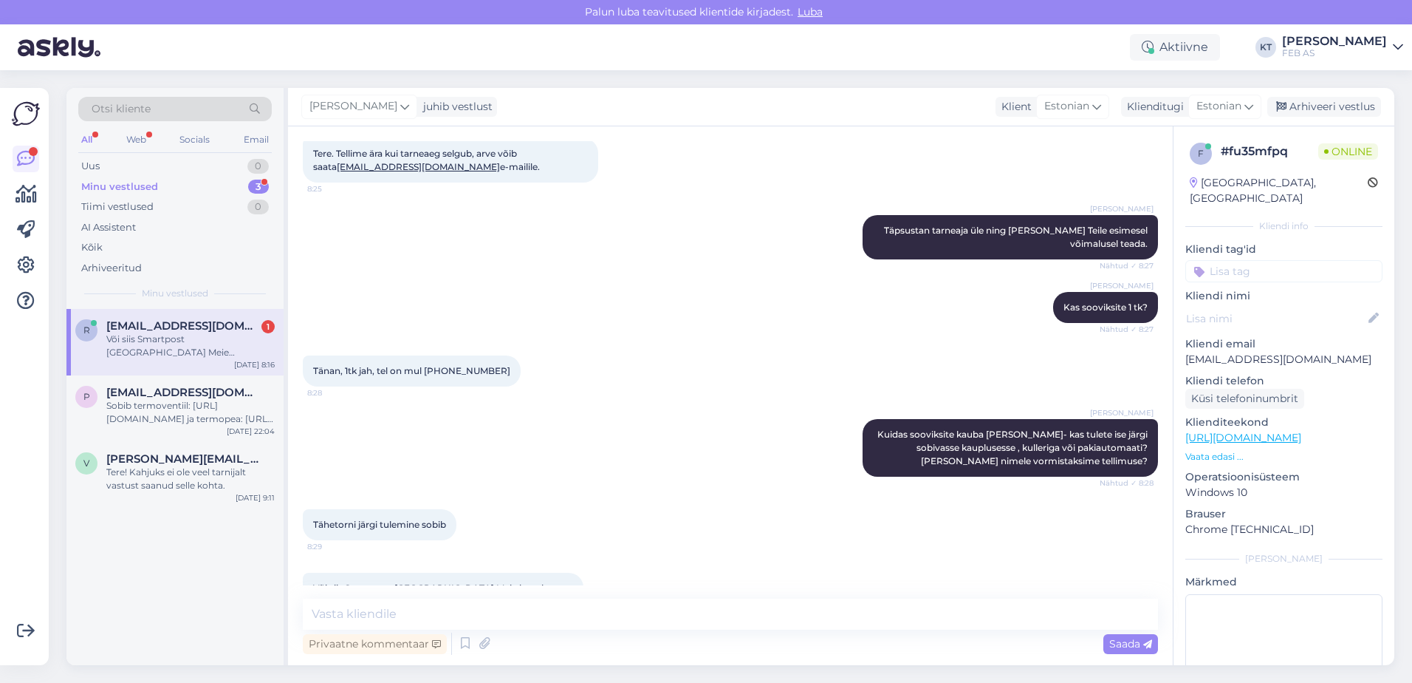
scroll to position [417, 0]
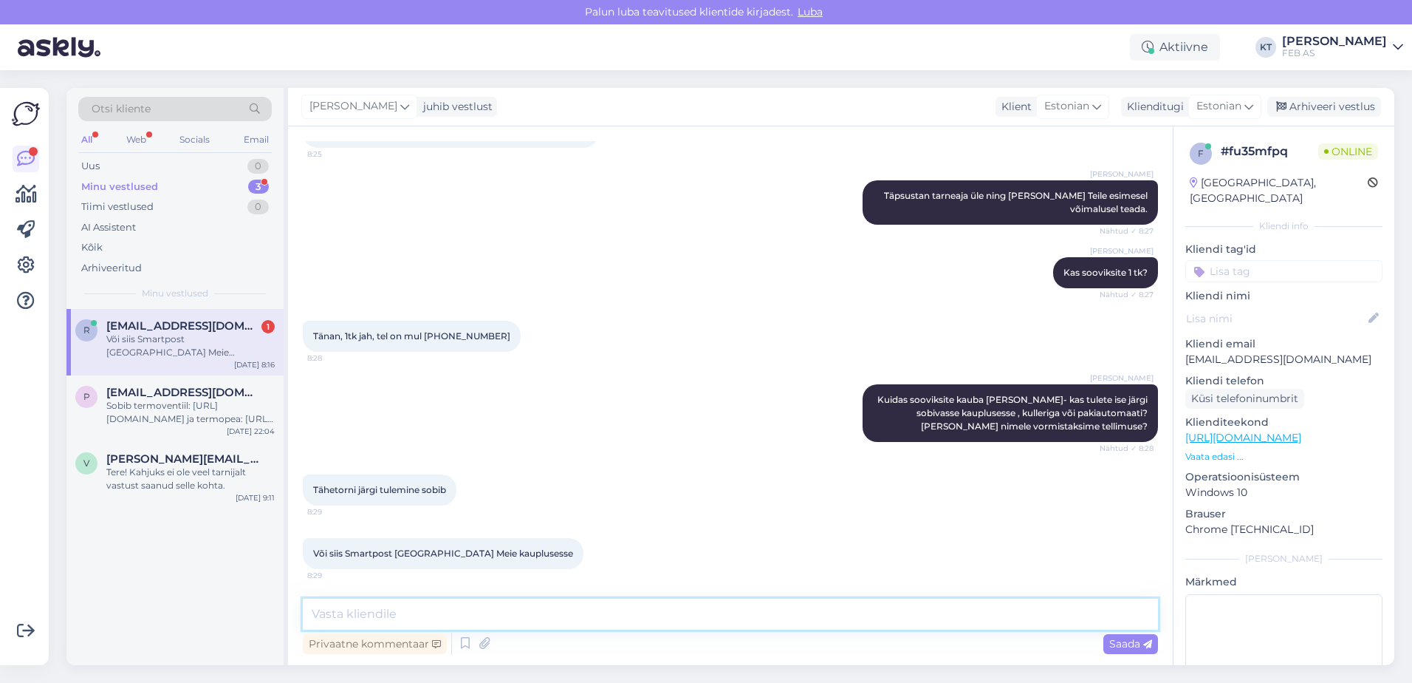
click at [500, 603] on textarea at bounding box center [730, 613] width 855 height 31
click at [505, 612] on textarea at bounding box center [730, 613] width 855 height 31
click at [592, 608] on textarea at bounding box center [730, 613] width 855 height 31
click at [714, 595] on div "Vestlus algas [DATE] Tere. Kas sellist dušivoolikut leiate mulle ? [URL][DOMAIN…" at bounding box center [730, 395] width 885 height 538
click at [710, 598] on textarea "Itella paki saatmine läheks maksma" at bounding box center [730, 613] width 855 height 31
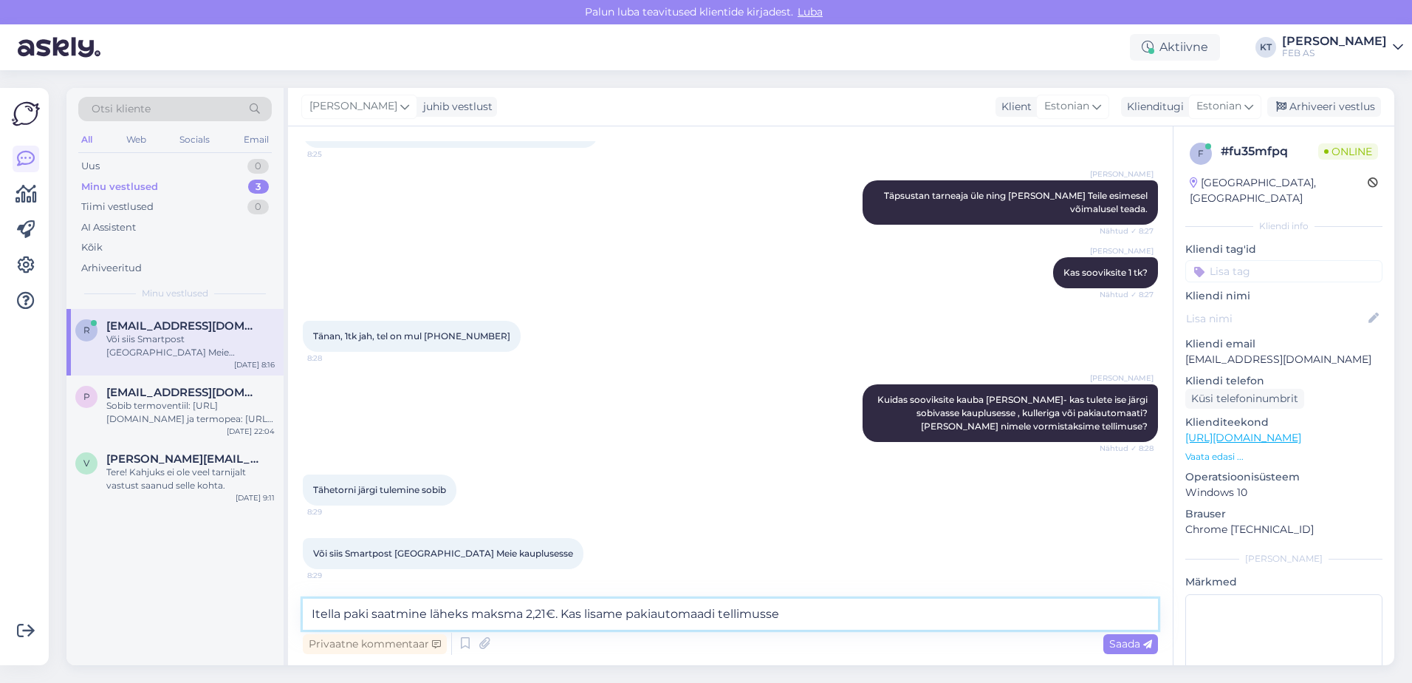
type textarea "Itella paki saatmine läheks maksma 2,21€. Kas lisame pakiautomaadi tellimusse?"
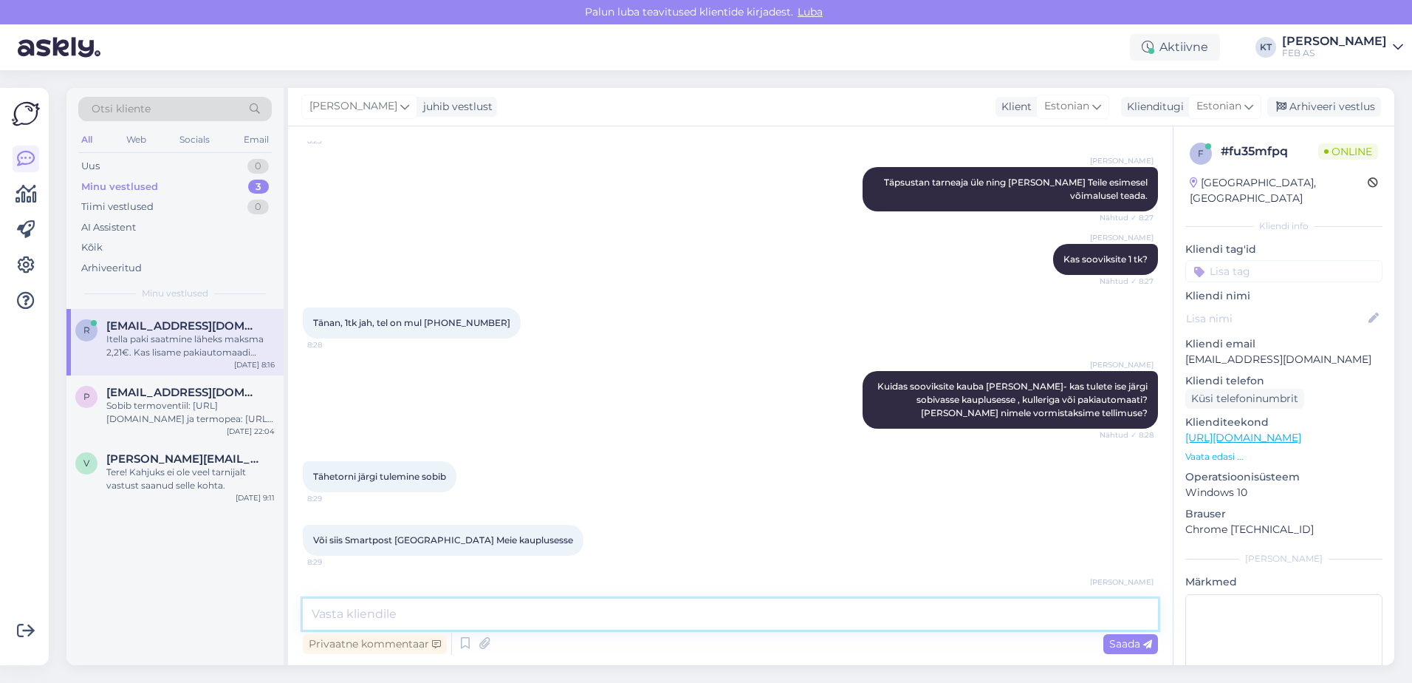
scroll to position [494, 0]
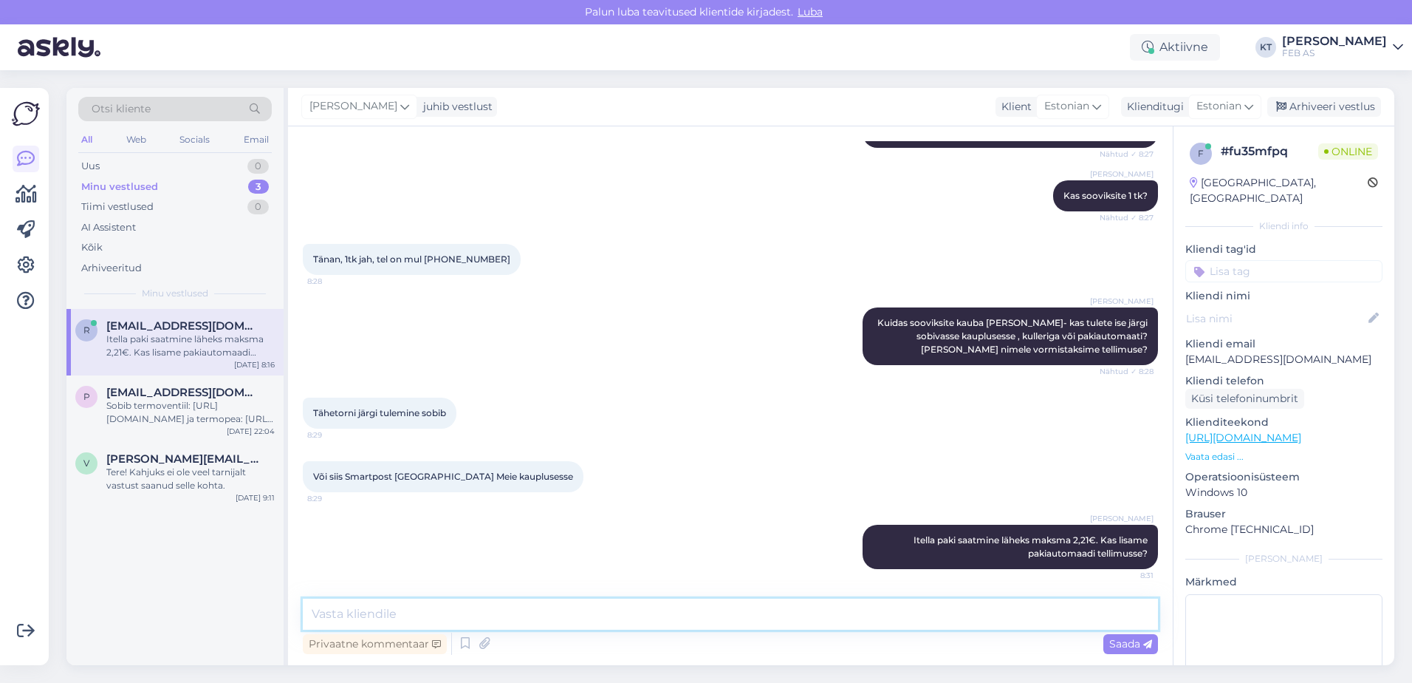
click at [702, 619] on textarea at bounding box center [730, 613] width 855 height 31
click at [651, 603] on textarea at bounding box center [730, 613] width 855 height 31
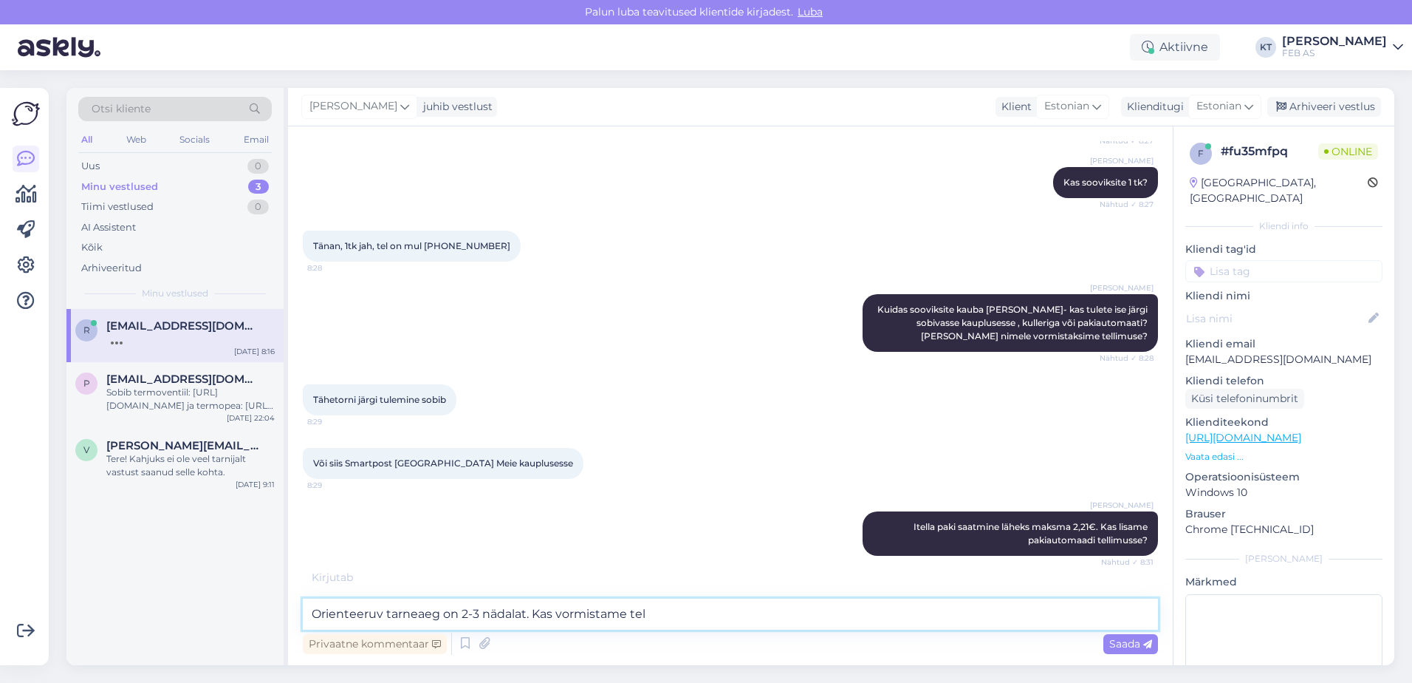
scroll to position [558, 0]
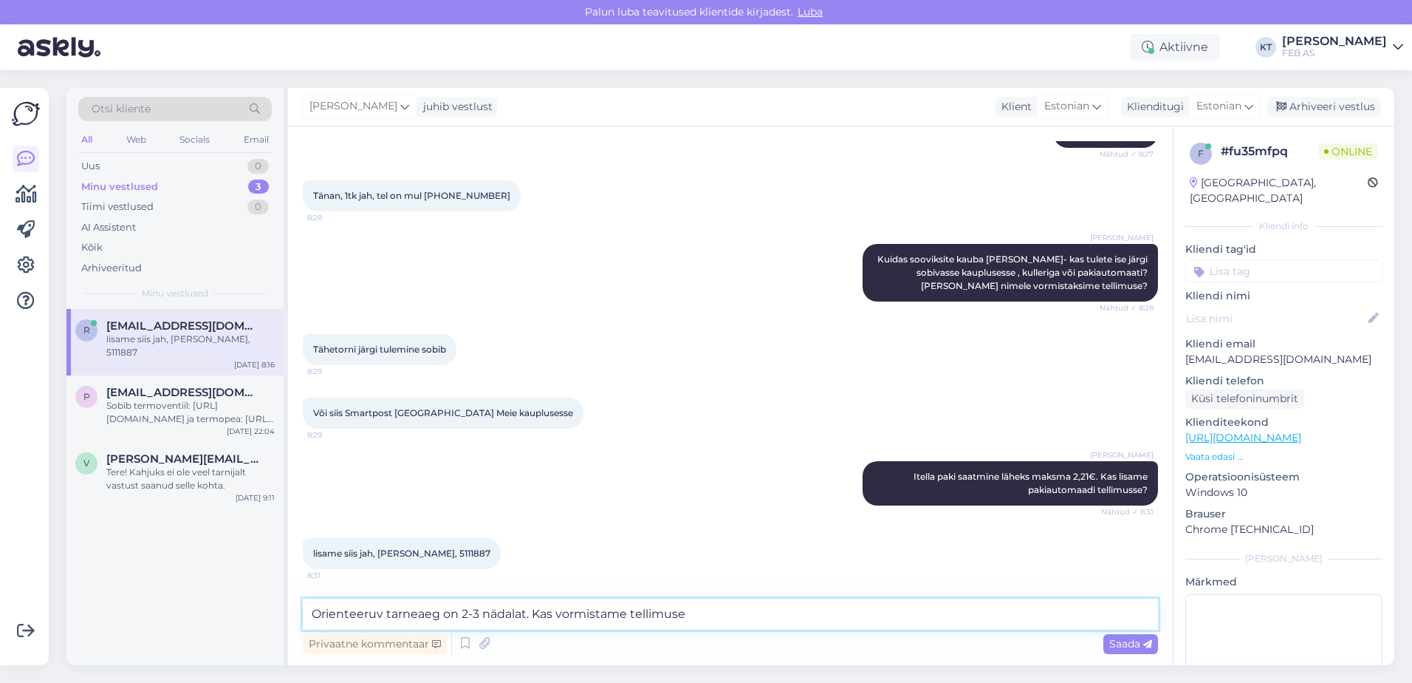
type textarea "Orienteeruv tarneaeg on 2-3 nädalat. Kas vormistame tellimuse?"
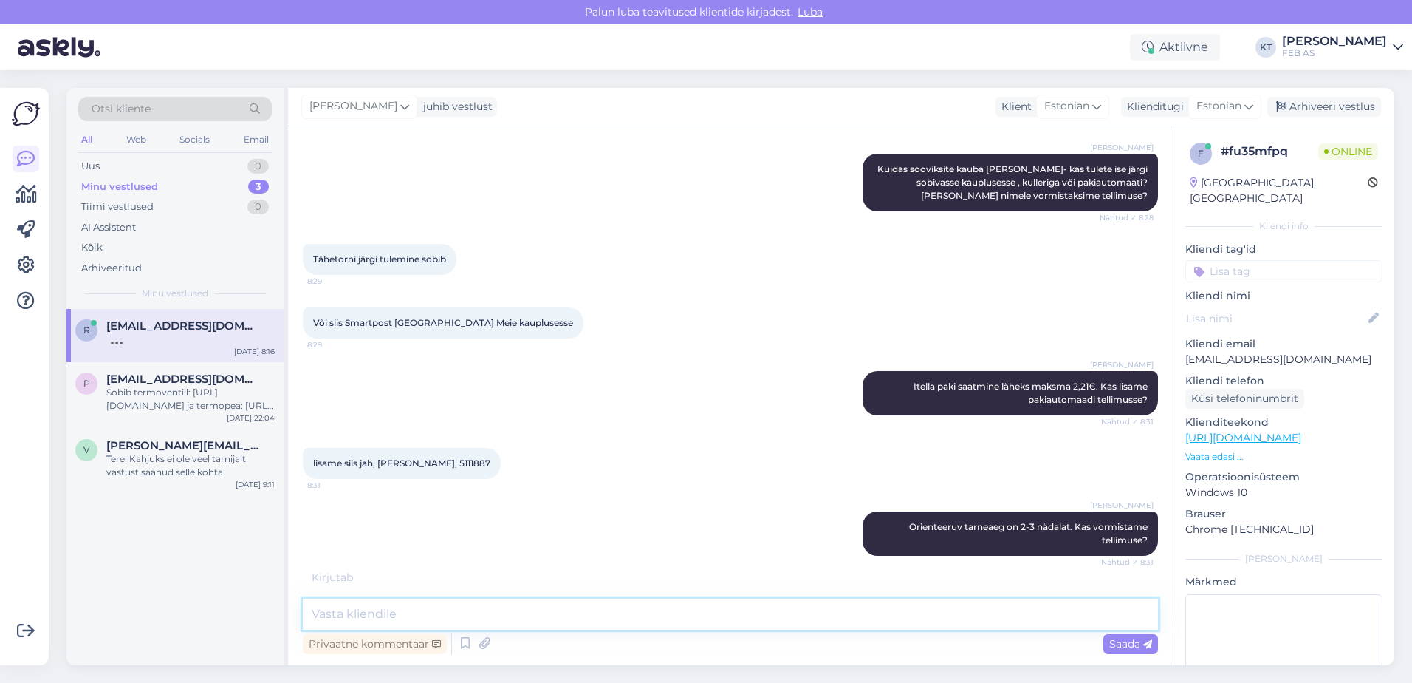
scroll to position [650, 0]
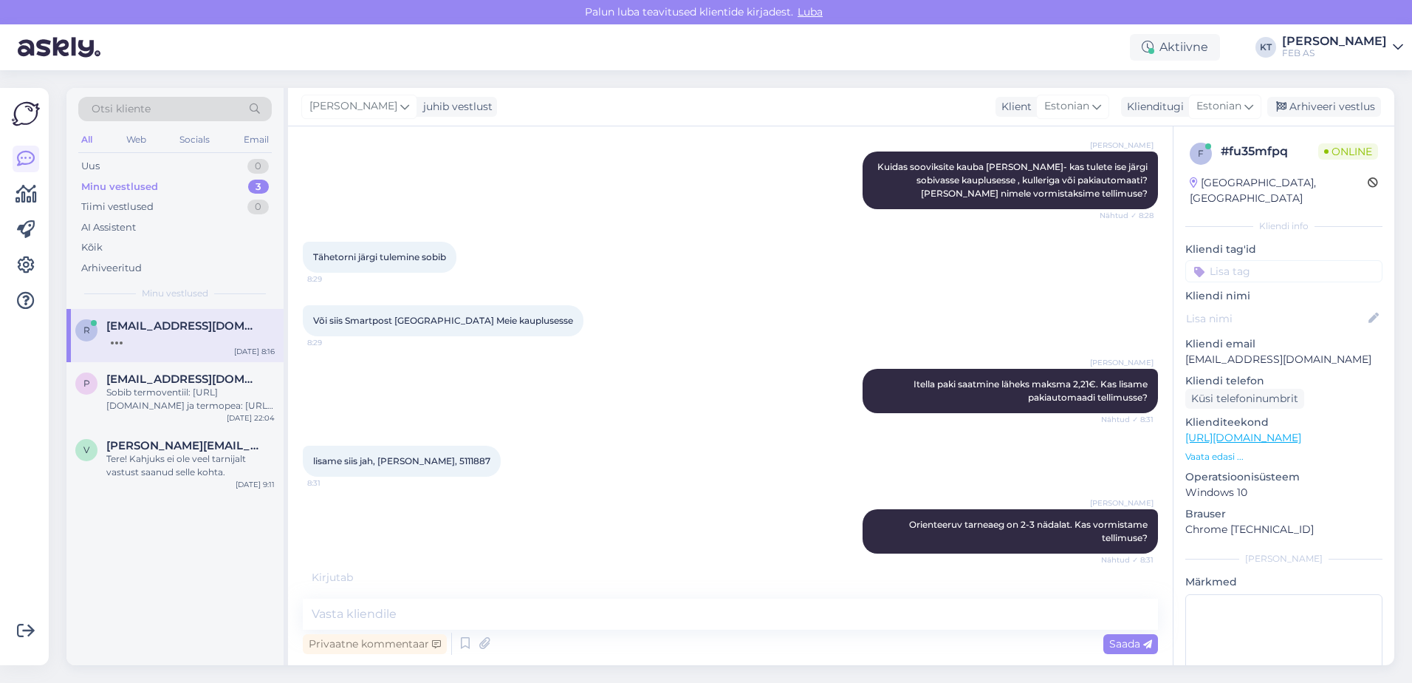
click at [553, 547] on div "[PERSON_NAME] Orienteeruv tarneaeg on 2-3 nädalat. Kas vormistame tellimuse? Nä…" at bounding box center [730, 531] width 855 height 77
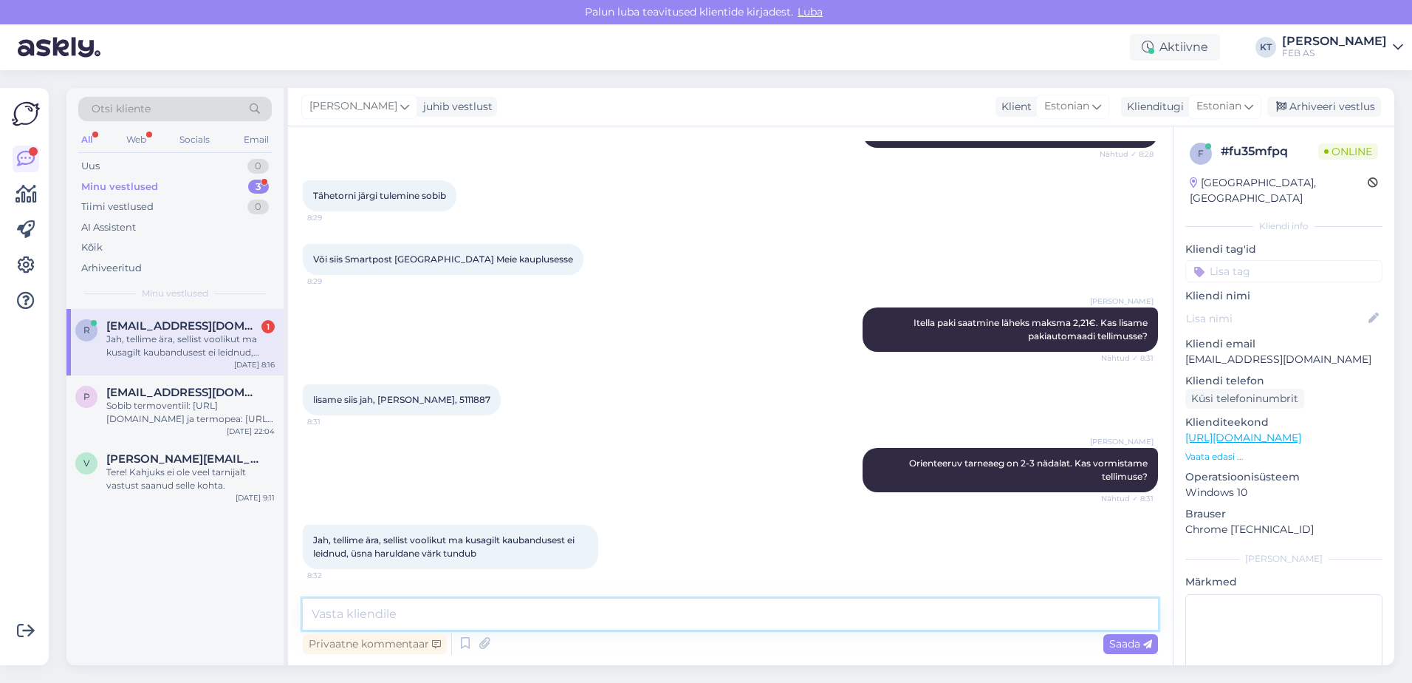
click at [459, 609] on textarea at bounding box center [730, 613] width 855 height 31
click at [394, 604] on textarea at bounding box center [730, 613] width 855 height 31
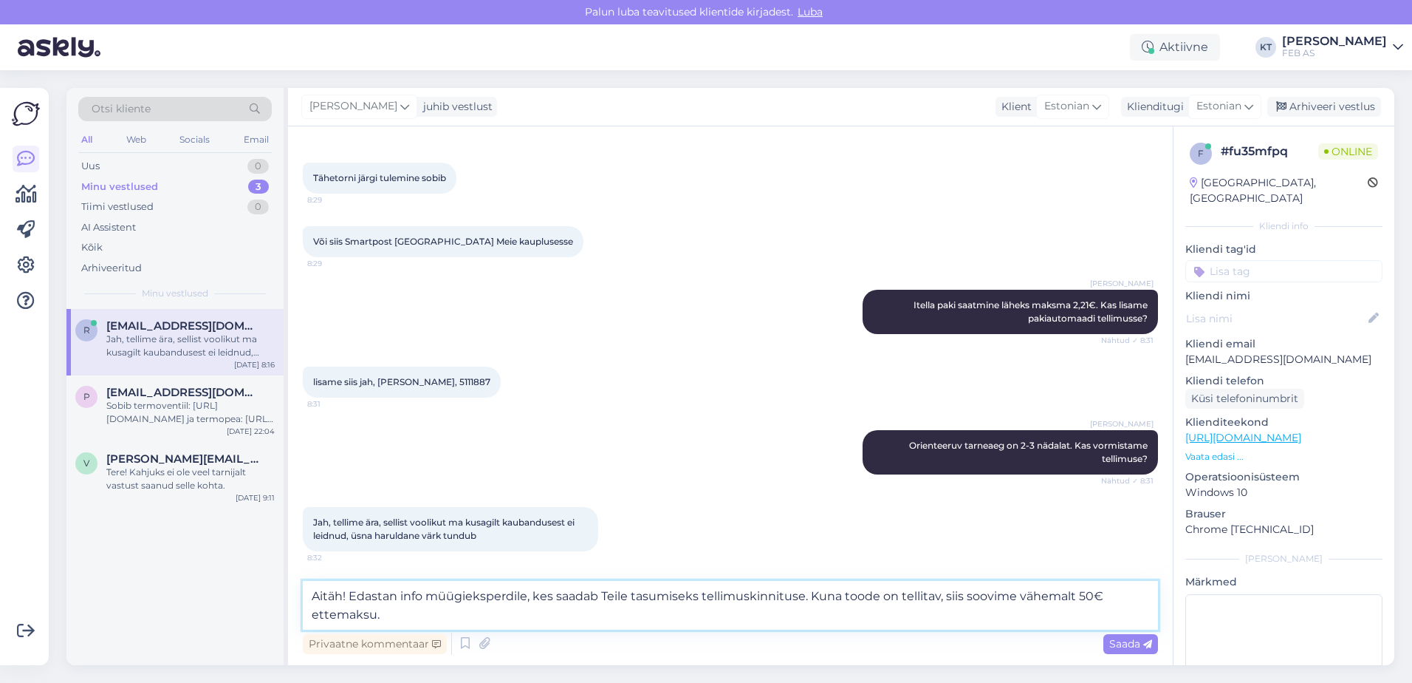
type textarea "Aitäh! Edastan info müügieksperdile, kes saadab Teile tasumiseks tellimuskinnit…"
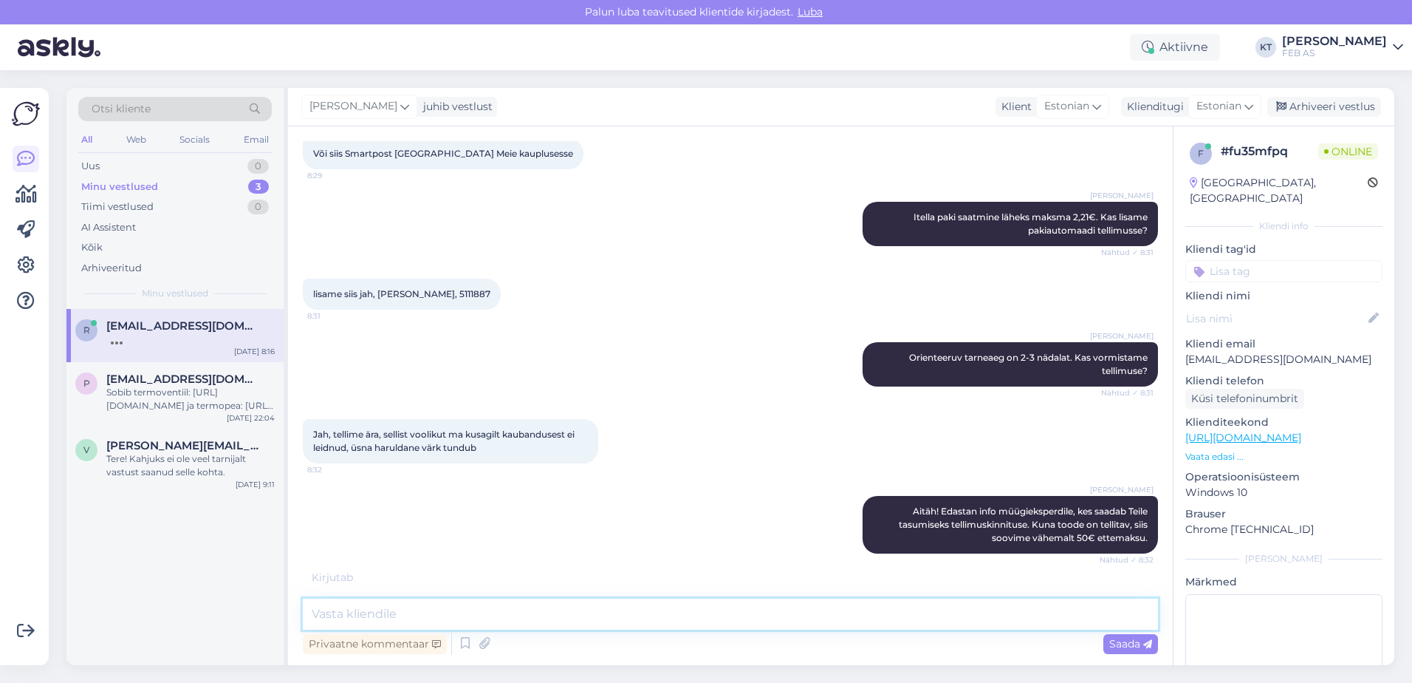
scroll to position [865, 0]
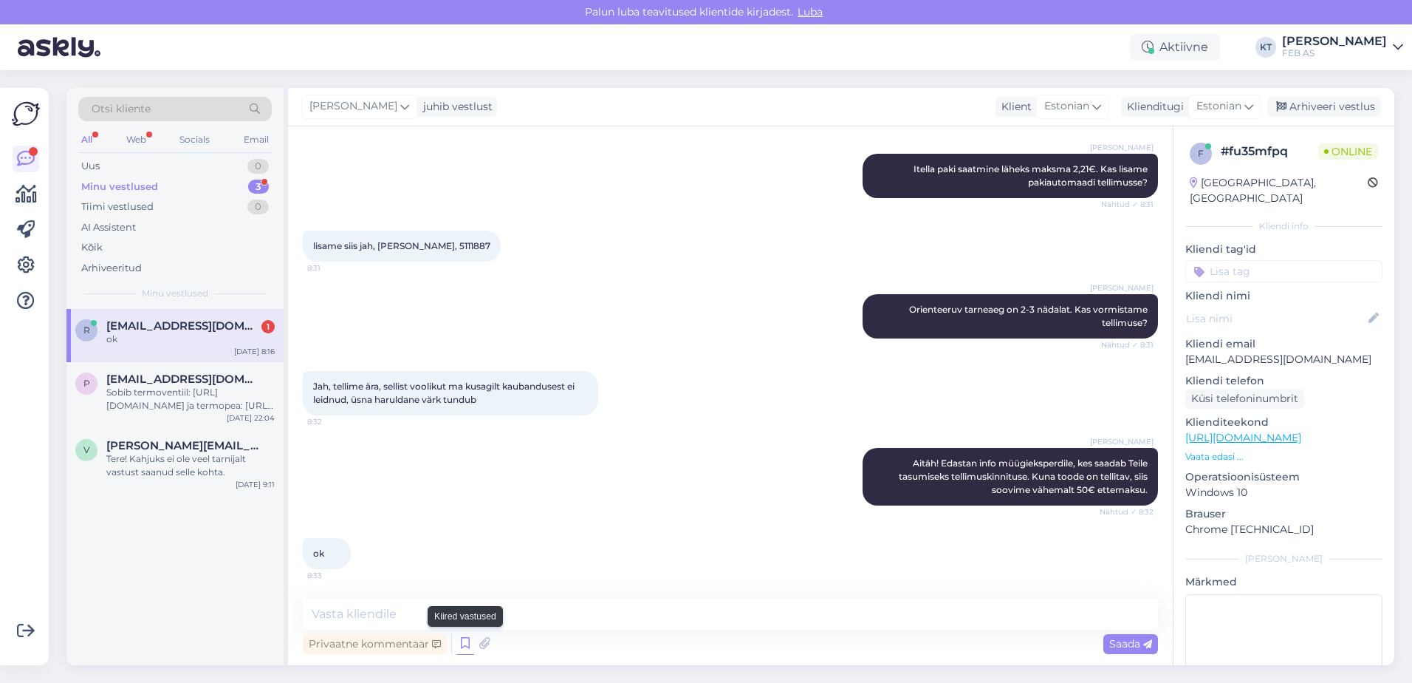
click at [464, 637] on icon at bounding box center [465, 643] width 18 height 22
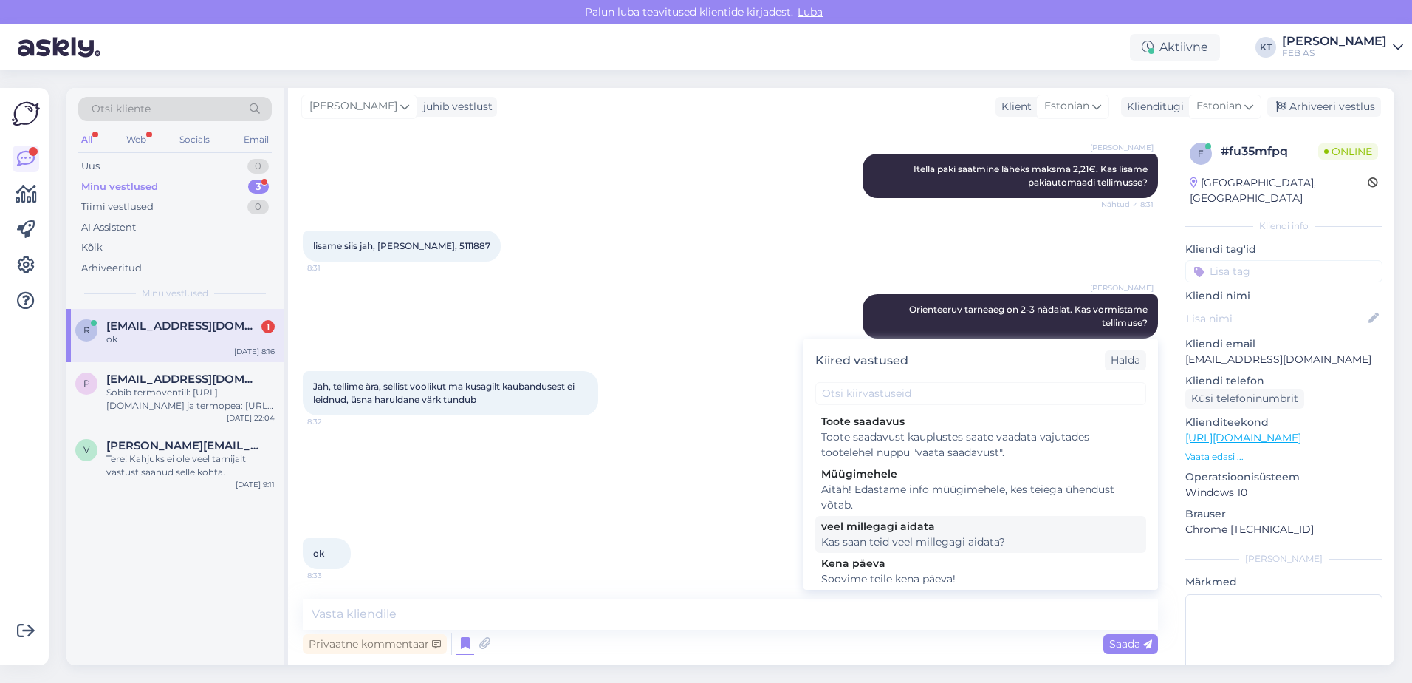
click at [848, 536] on div "Kas saan teid veel millegagi aidata?" at bounding box center [980, 542] width 319 height 16
type textarea "Kas saan teid veel millegagi aidata?"
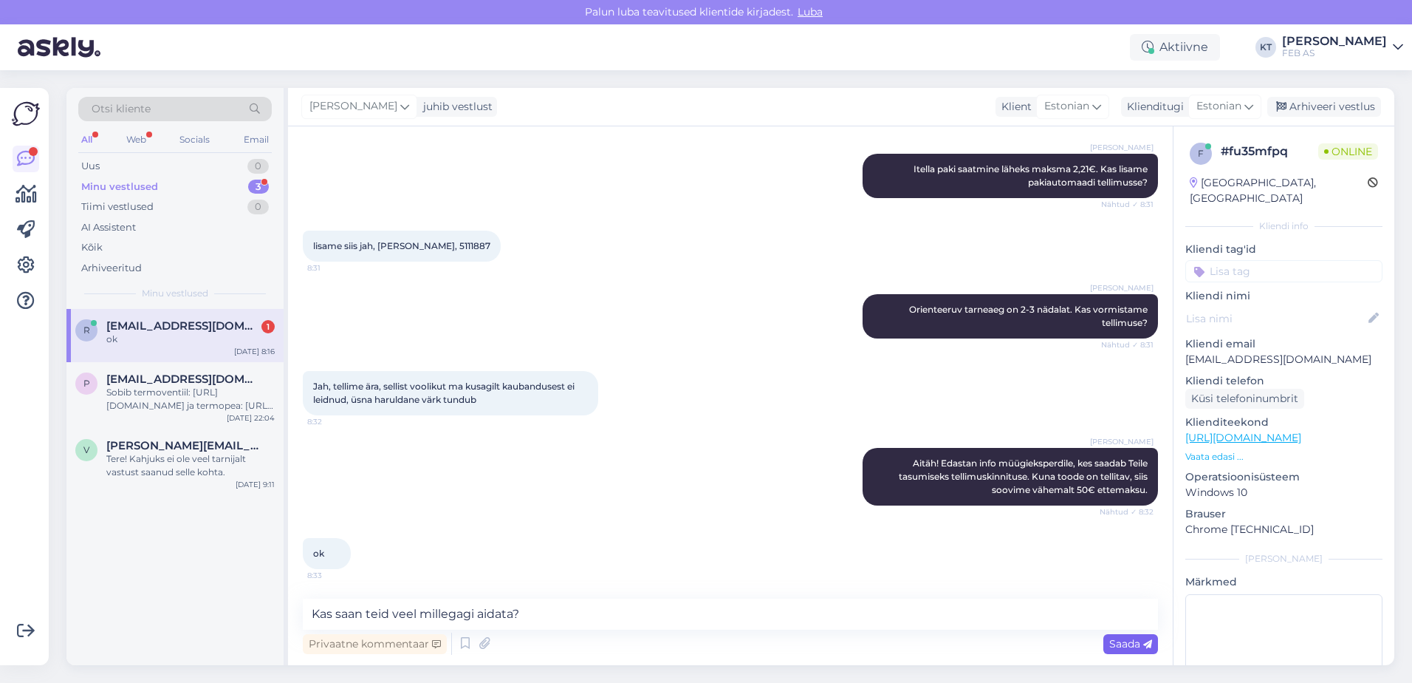
click at [1122, 637] on span "Saada" at bounding box center [1130, 643] width 43 height 13
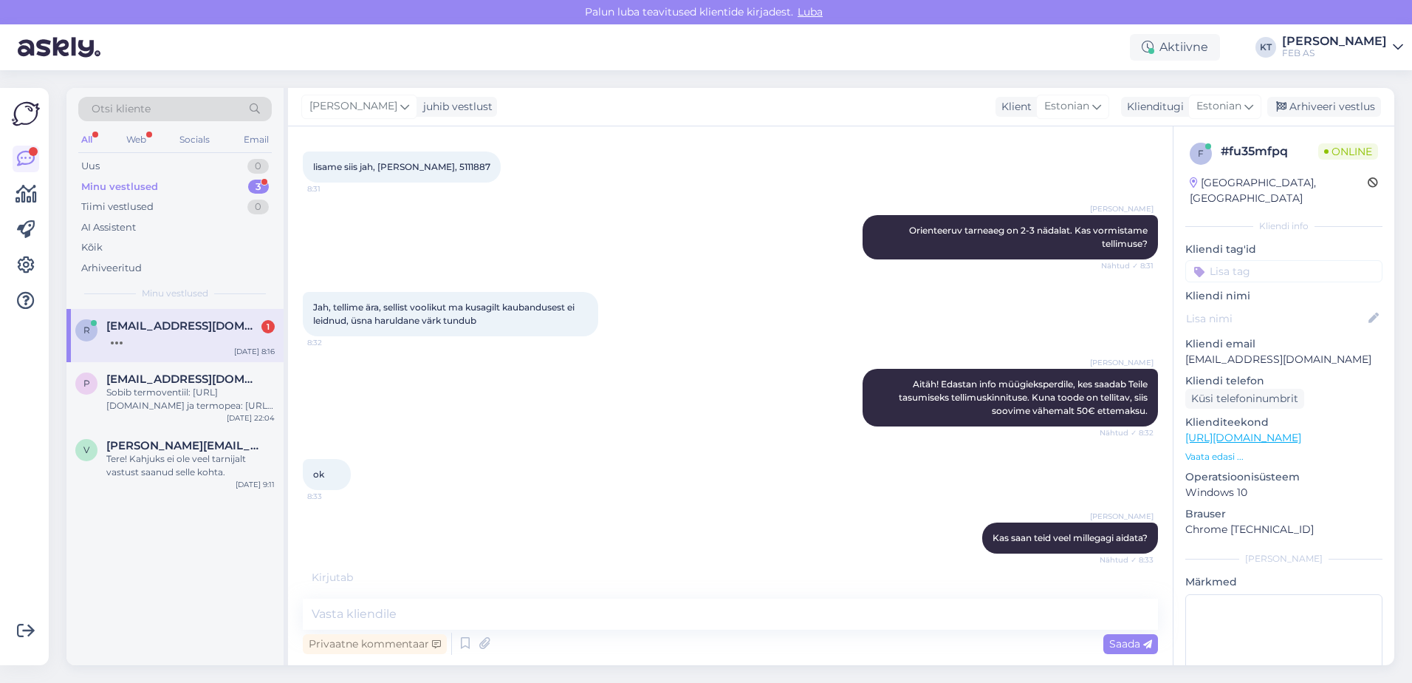
scroll to position [992, 0]
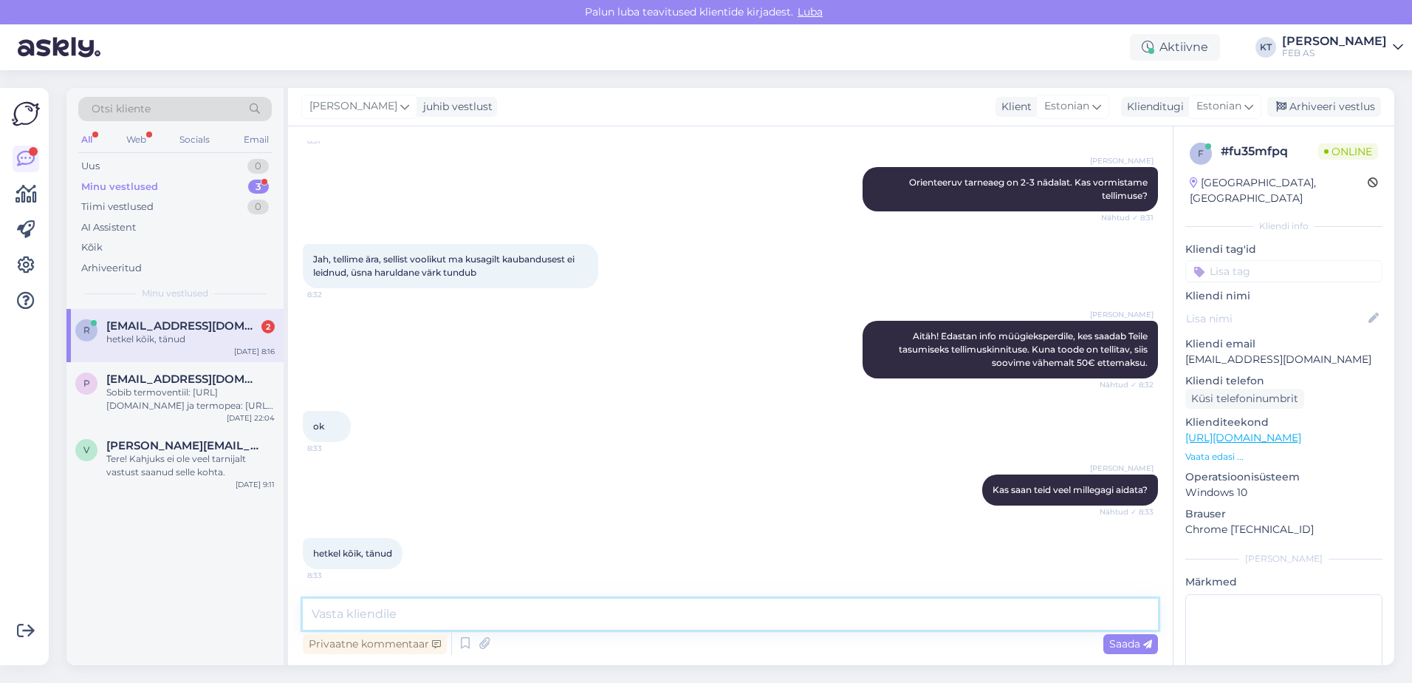
click at [438, 618] on textarea at bounding box center [730, 613] width 855 height 31
type textarea "Sellisel juhul soovin Teile toredat päeva jätku!"
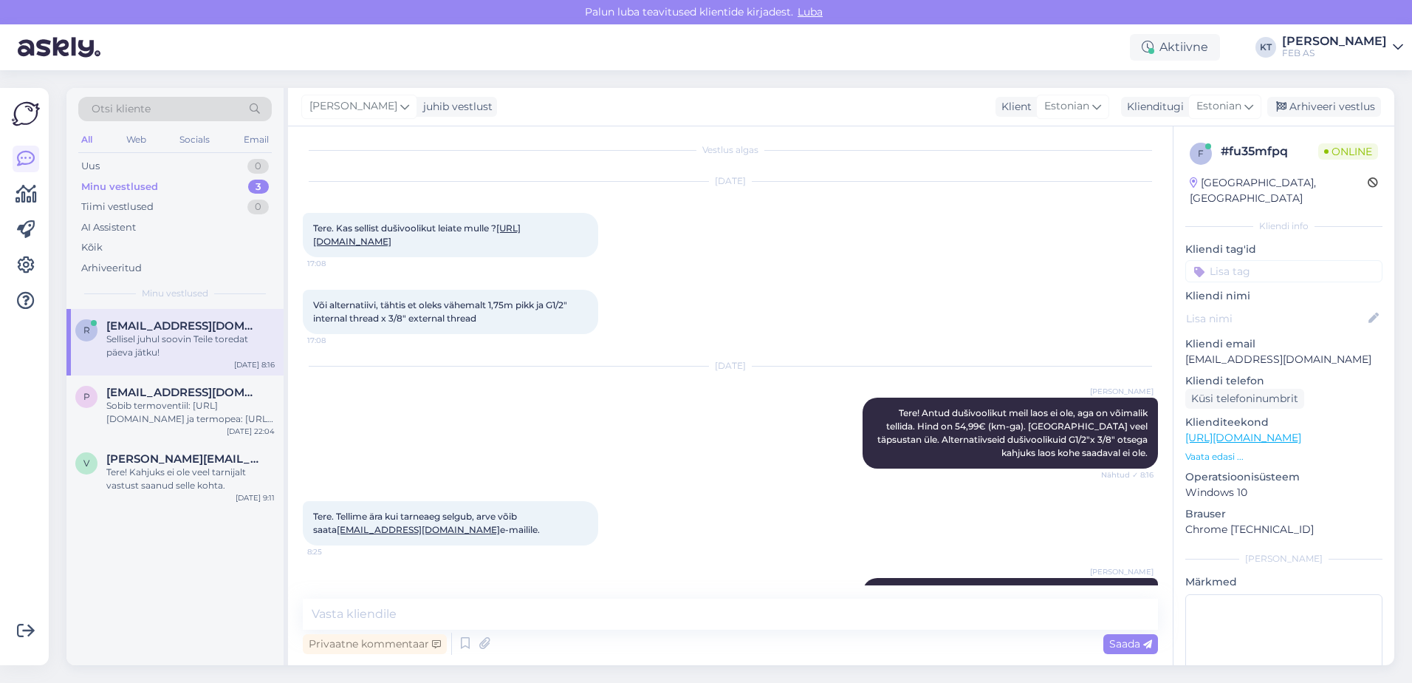
scroll to position [0, 0]
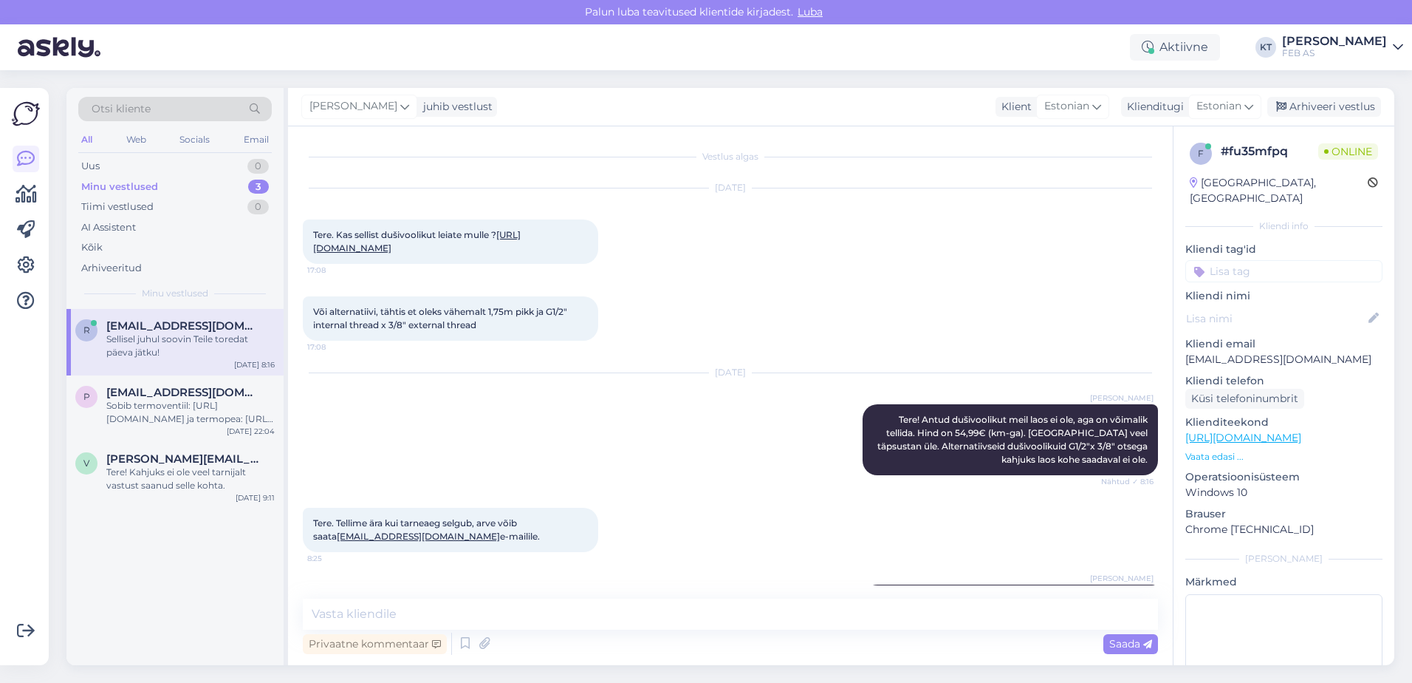
click at [371, 253] on link "[URL][DOMAIN_NAME]" at bounding box center [417, 241] width 208 height 24
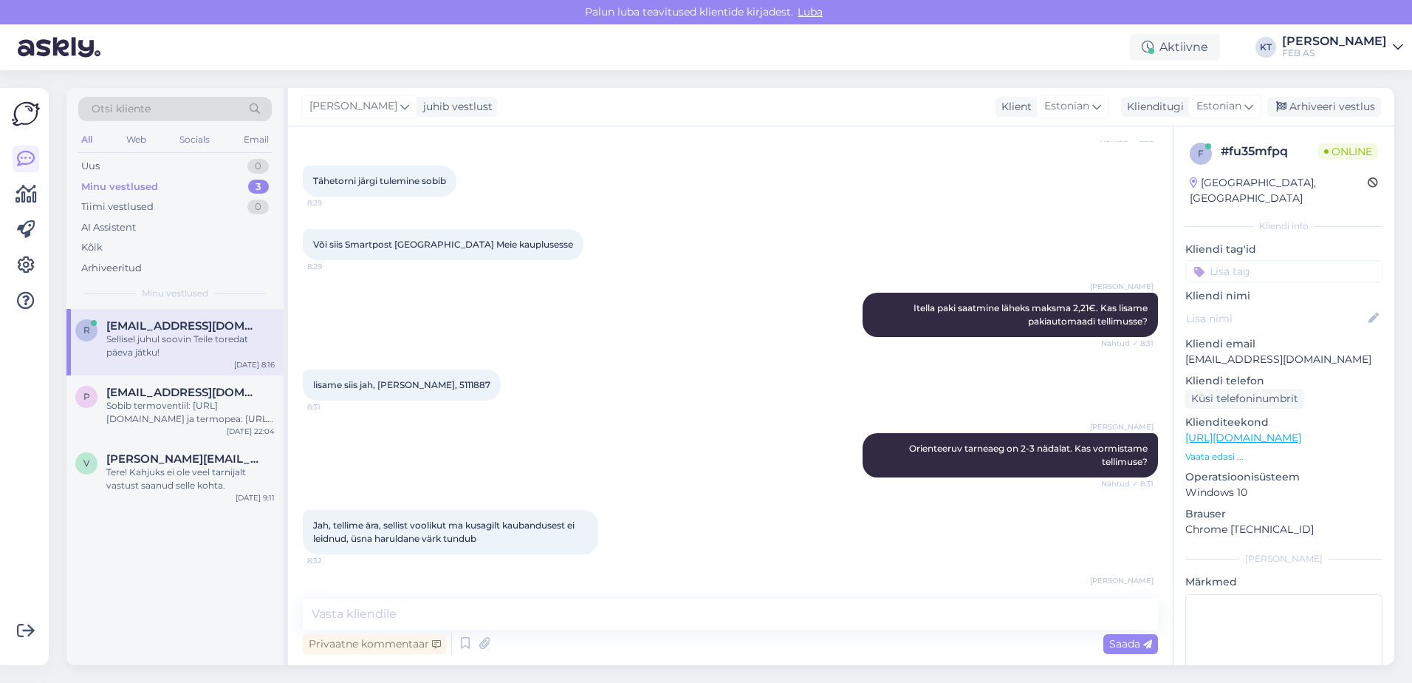
scroll to position [686, 0]
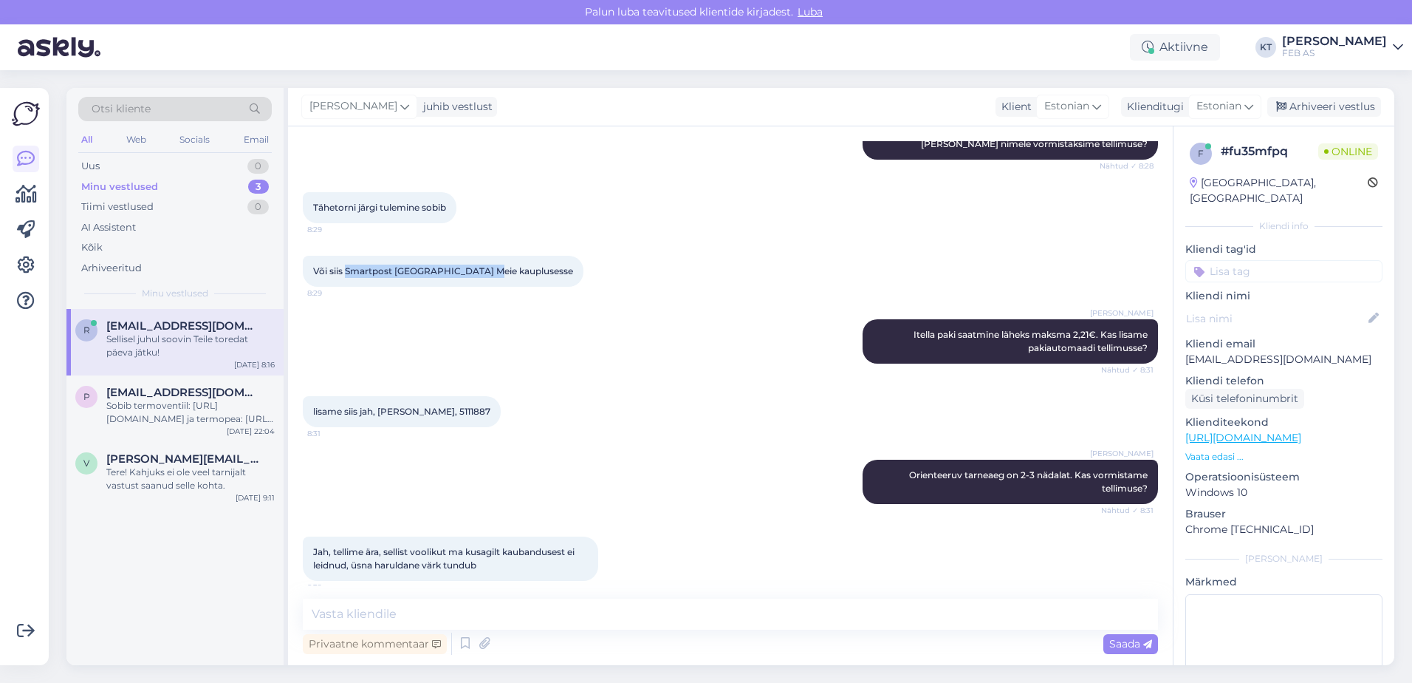
drag, startPoint x: 347, startPoint y: 283, endPoint x: 496, endPoint y: 284, distance: 148.5
click at [496, 276] on span "Või siis Smartpost [GEOGRAPHIC_DATA] Meie kauplusesse" at bounding box center [443, 270] width 260 height 11
copy span "Smartpost Ääsmäe Meie kauplus"
drag, startPoint x: 380, startPoint y: 422, endPoint x: 437, endPoint y: 427, distance: 57.8
click at [437, 417] on span "lisame siis jah, [PERSON_NAME], 5111887" at bounding box center [401, 411] width 177 height 11
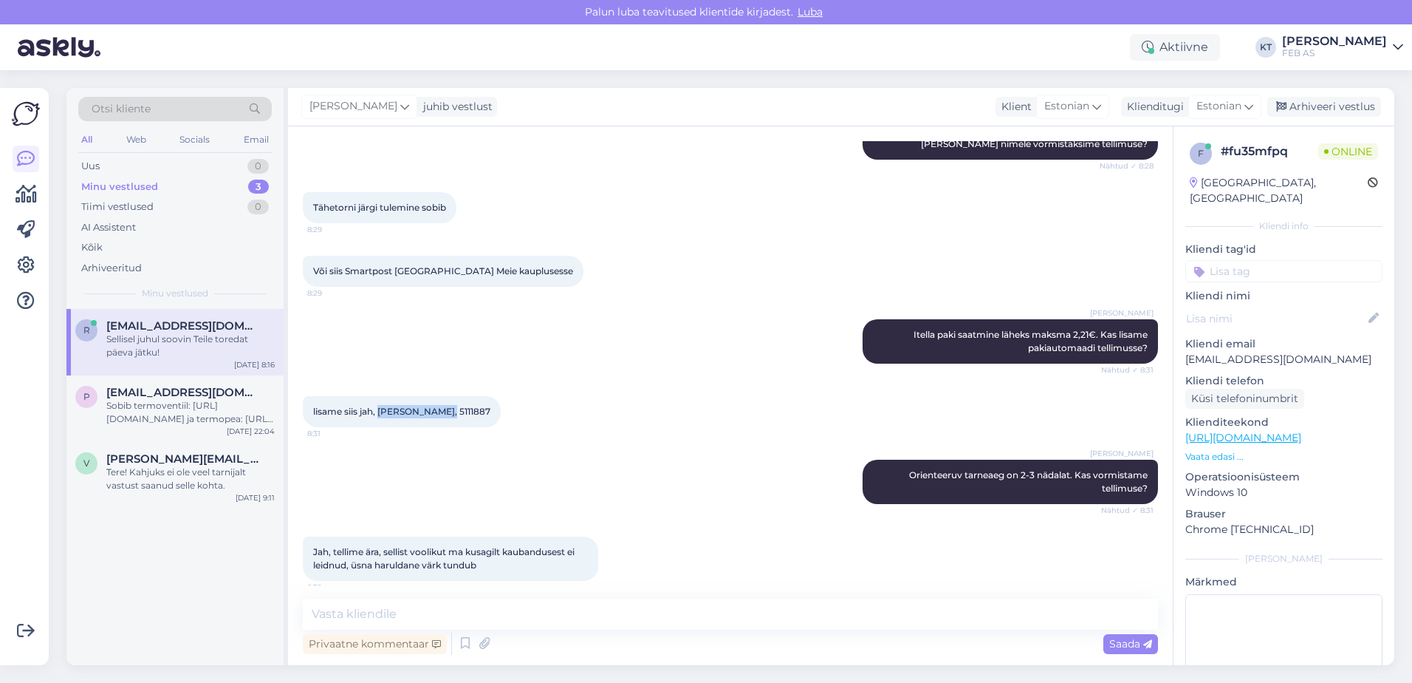
copy span "[PERSON_NAME]"
drag, startPoint x: 473, startPoint y: 427, endPoint x: 442, endPoint y: 425, distance: 31.8
click at [442, 417] on span "lisame siis jah, [PERSON_NAME], 5111887" at bounding box center [401, 411] width 177 height 11
click at [448, 417] on span "lisame siis jah, [PERSON_NAME], 5111887" at bounding box center [401, 411] width 177 height 11
drag, startPoint x: 445, startPoint y: 424, endPoint x: 475, endPoint y: 424, distance: 29.5
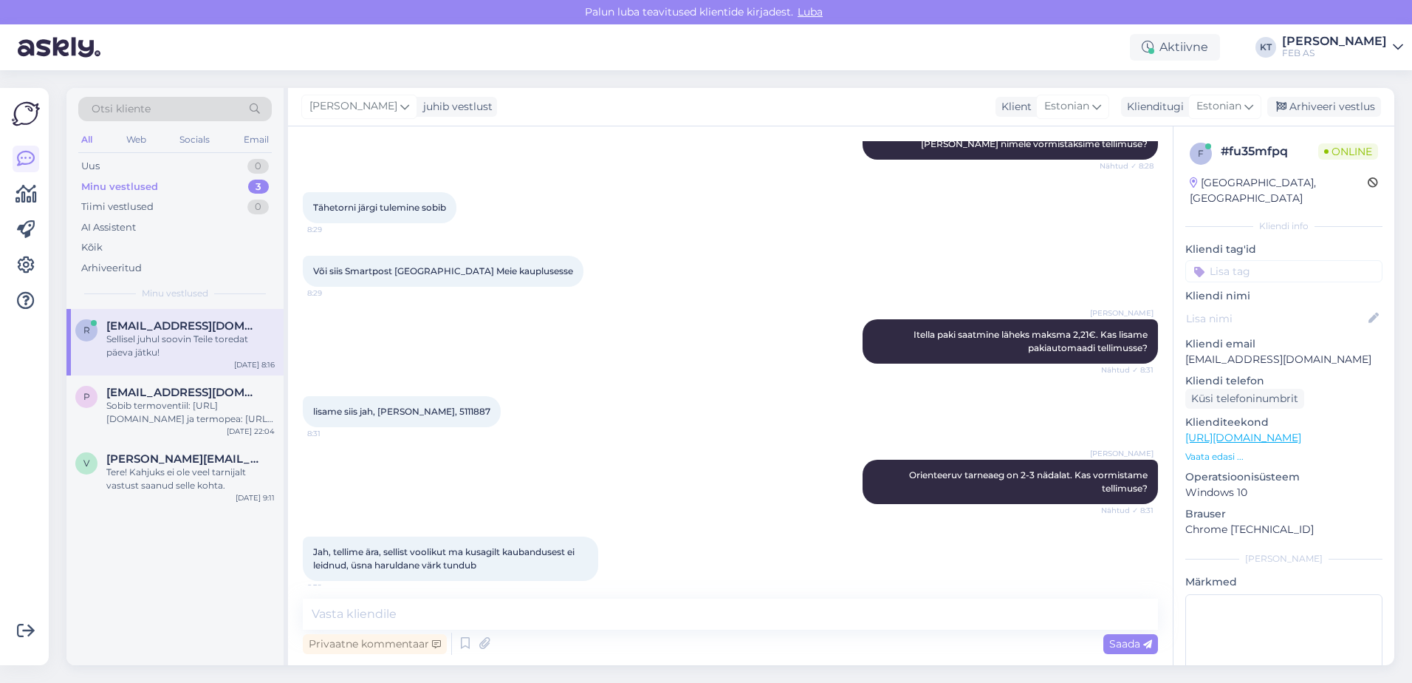
click at [475, 417] on span "lisame siis jah, [PERSON_NAME], 5111887" at bounding box center [401, 411] width 177 height 11
copy span "5111887"
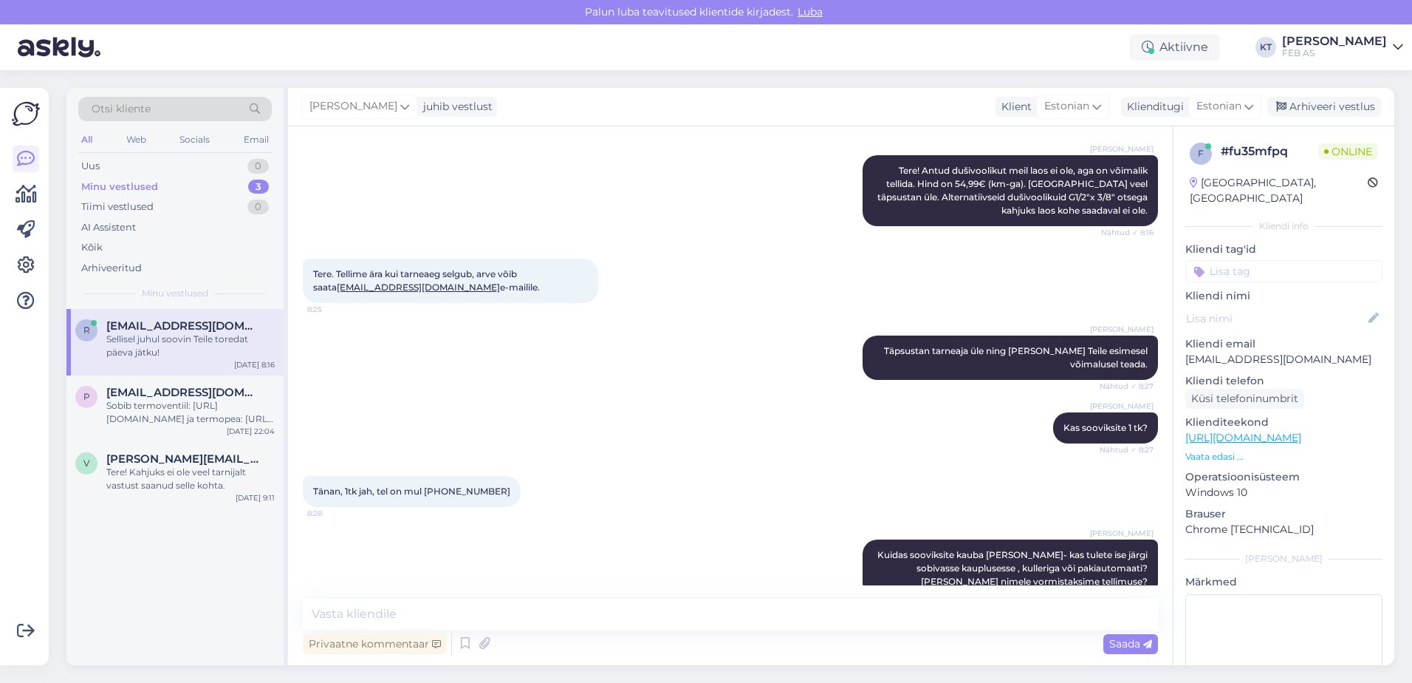
scroll to position [243, 0]
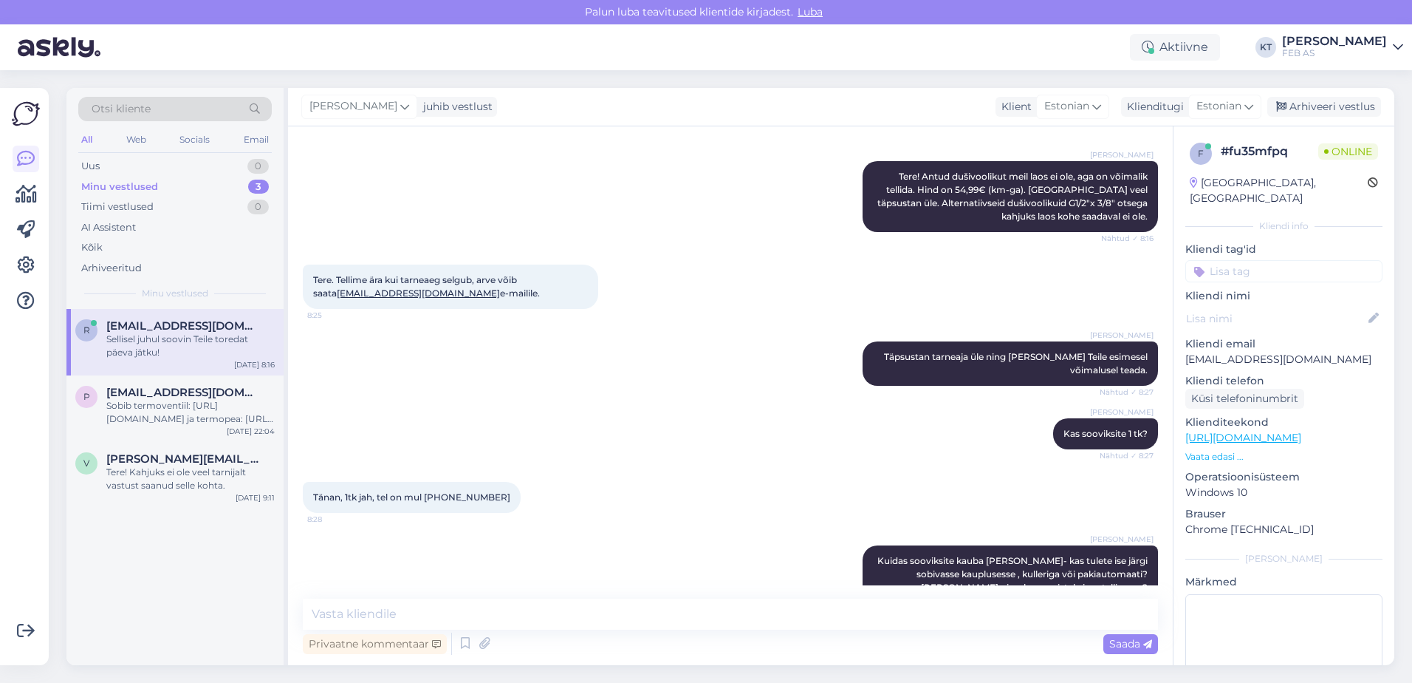
click at [386, 298] on link "[EMAIL_ADDRESS][DOMAIN_NAME]" at bounding box center [418, 292] width 163 height 11
drag, startPoint x: 389, startPoint y: 307, endPoint x: 313, endPoint y: 310, distance: 76.1
click at [313, 298] on span "Tere. Tellime ära kui tarneaeg selgub, arve võib saata [EMAIL_ADDRESS][DOMAIN_N…" at bounding box center [426, 286] width 227 height 24
copy link "[EMAIL_ADDRESS][DOMAIN_NAME]"
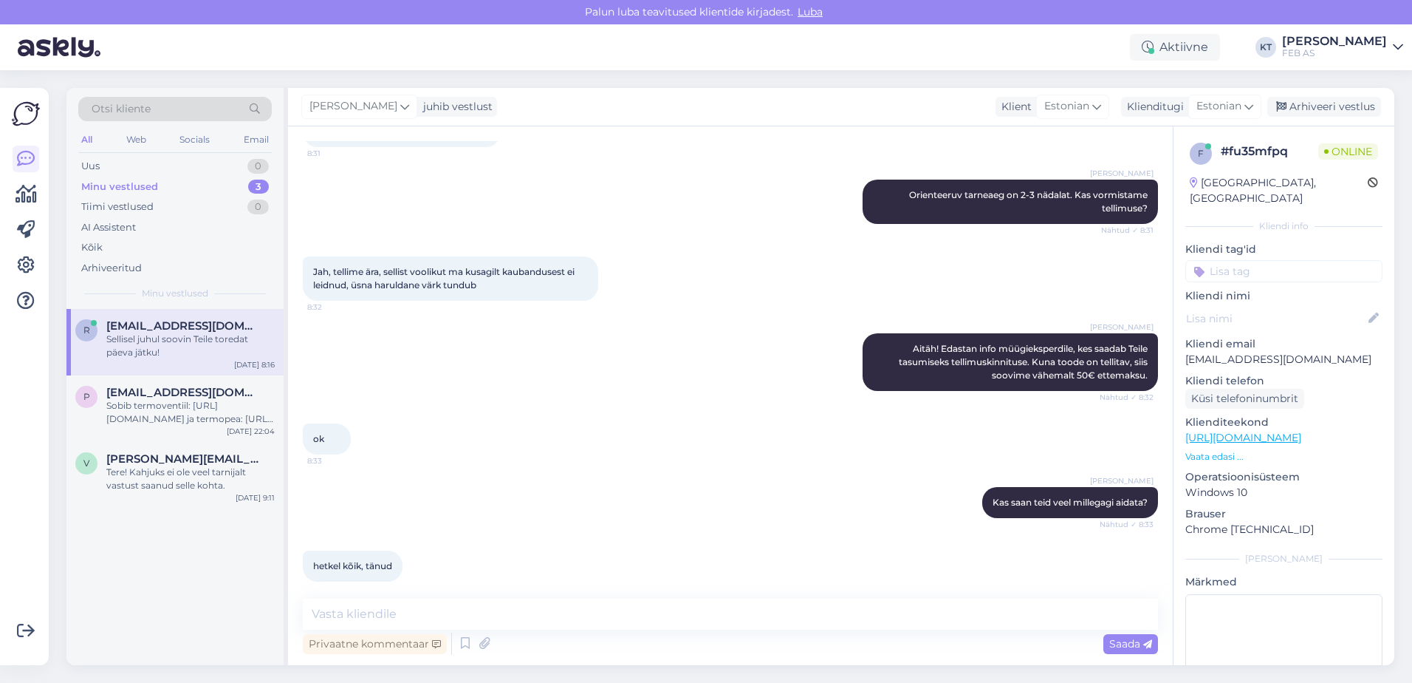
scroll to position [1056, 0]
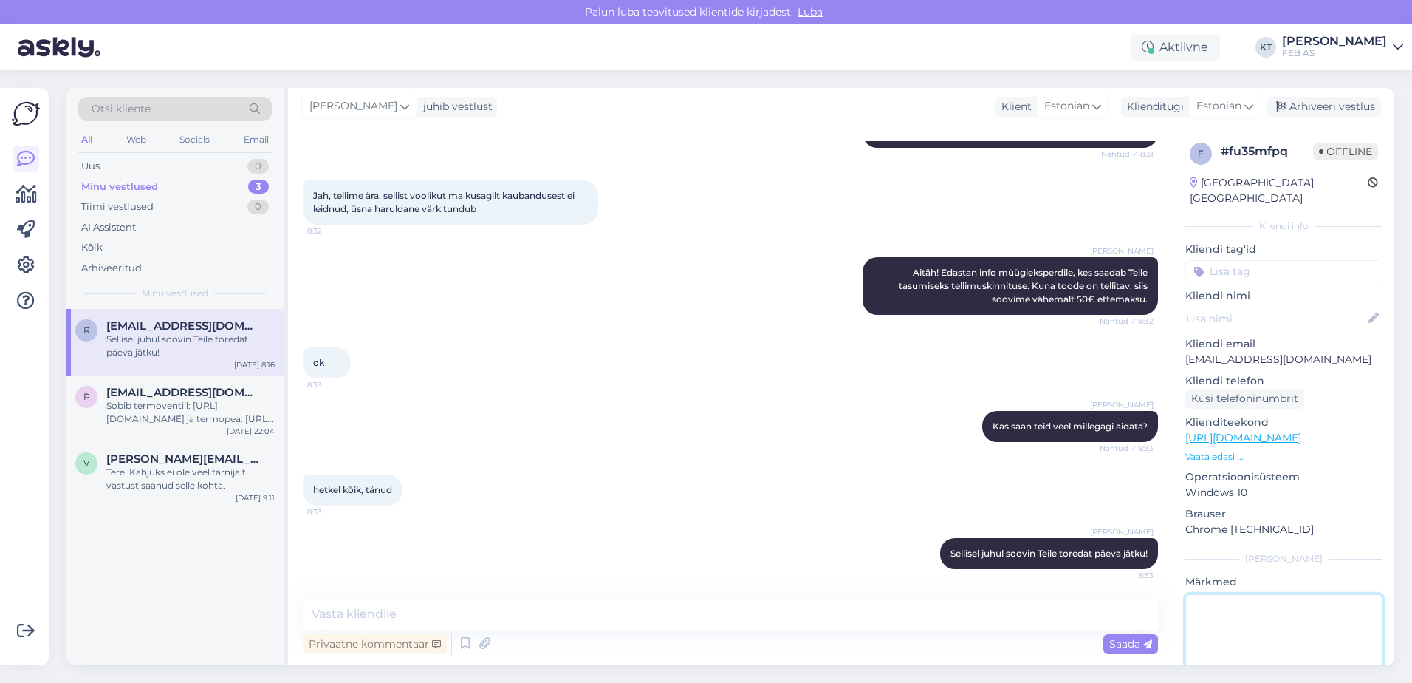
click at [1269, 595] on textarea at bounding box center [1284, 660] width 197 height 133
click at [213, 401] on div "Sobib termoventiil: [URL][DOMAIN_NAME] ja termopea: [URL][DOMAIN_NAME][PERSON_N…" at bounding box center [190, 412] width 168 height 27
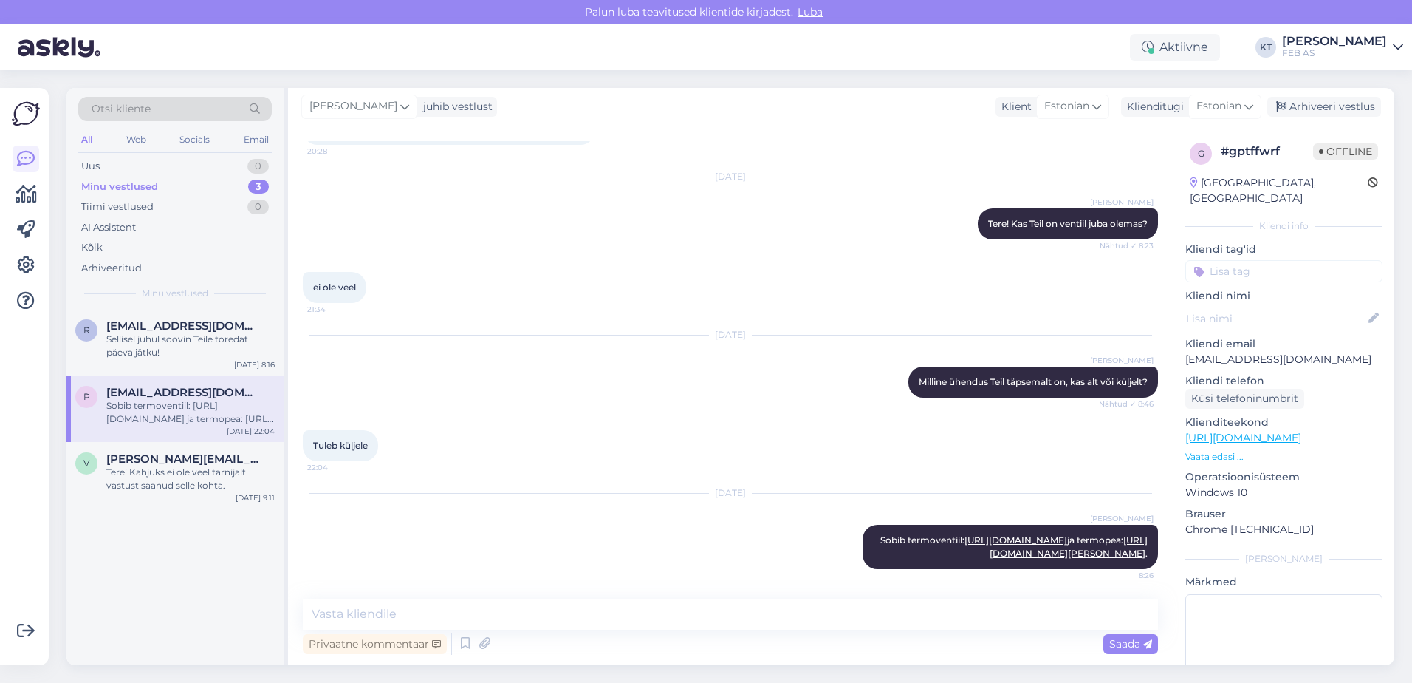
scroll to position [146, 0]
click at [206, 349] on div "Sellisel juhul soovin Teile toredat päeva jätku!" at bounding box center [190, 345] width 168 height 27
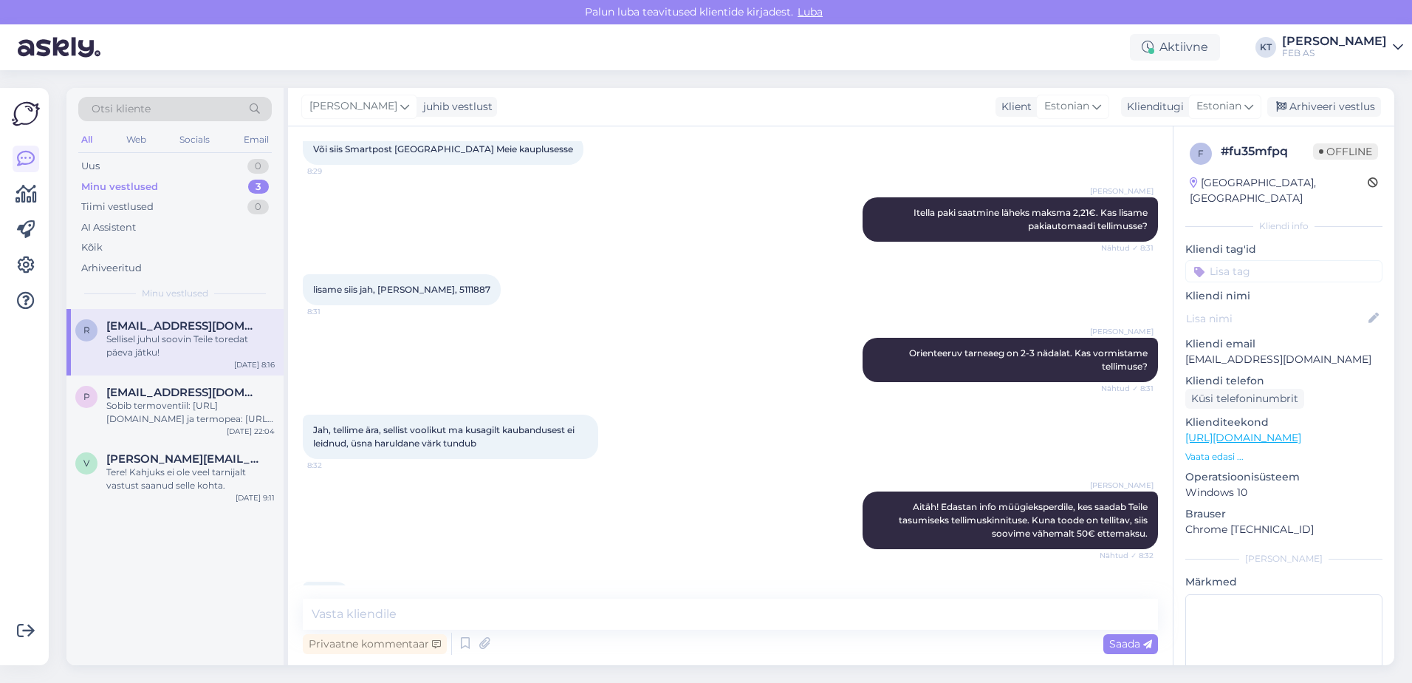
scroll to position [1056, 0]
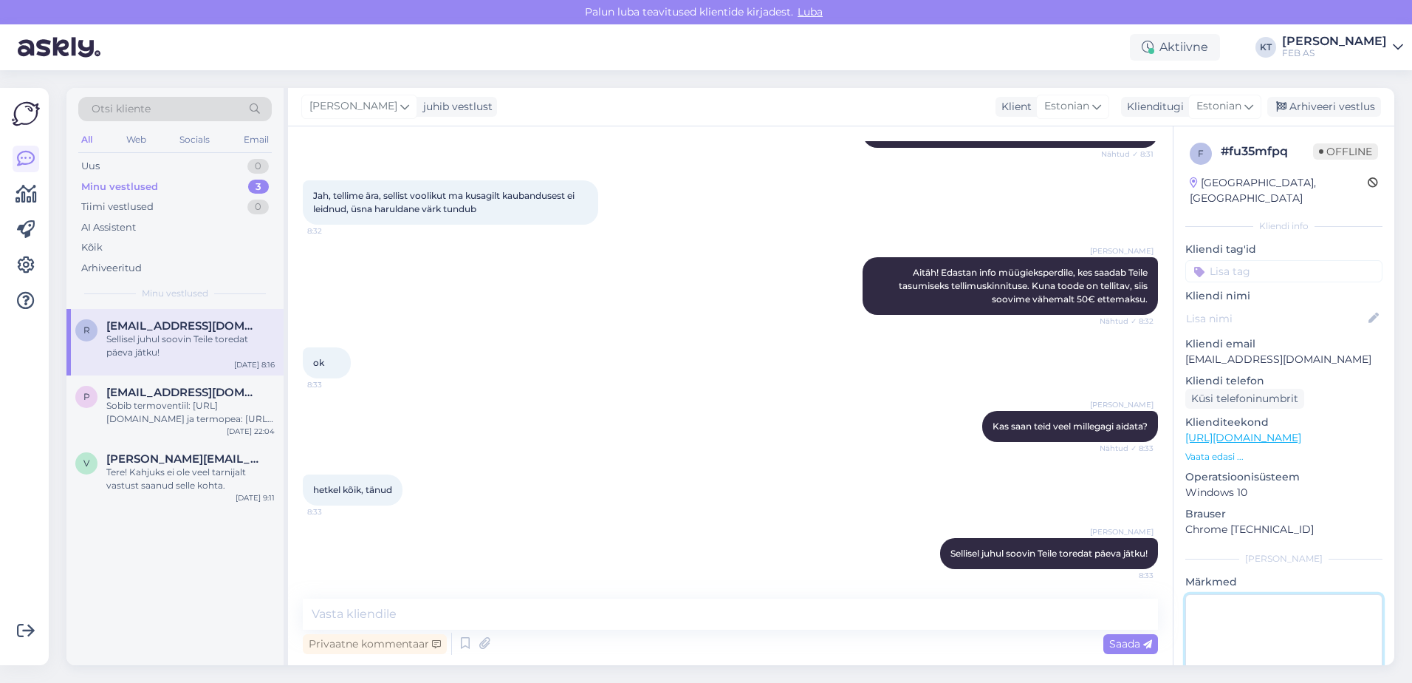
click at [1211, 603] on textarea at bounding box center [1284, 660] width 197 height 133
type textarea "[PERSON_NAME] tegeleb"
click at [1019, 277] on span "Aitäh! Edastan info müügieksperdile, kes saadab Teile tasumiseks tellimuskinnit…" at bounding box center [1024, 286] width 251 height 38
click at [1326, 105] on div "Arhiveeri vestlus" at bounding box center [1325, 107] width 114 height 20
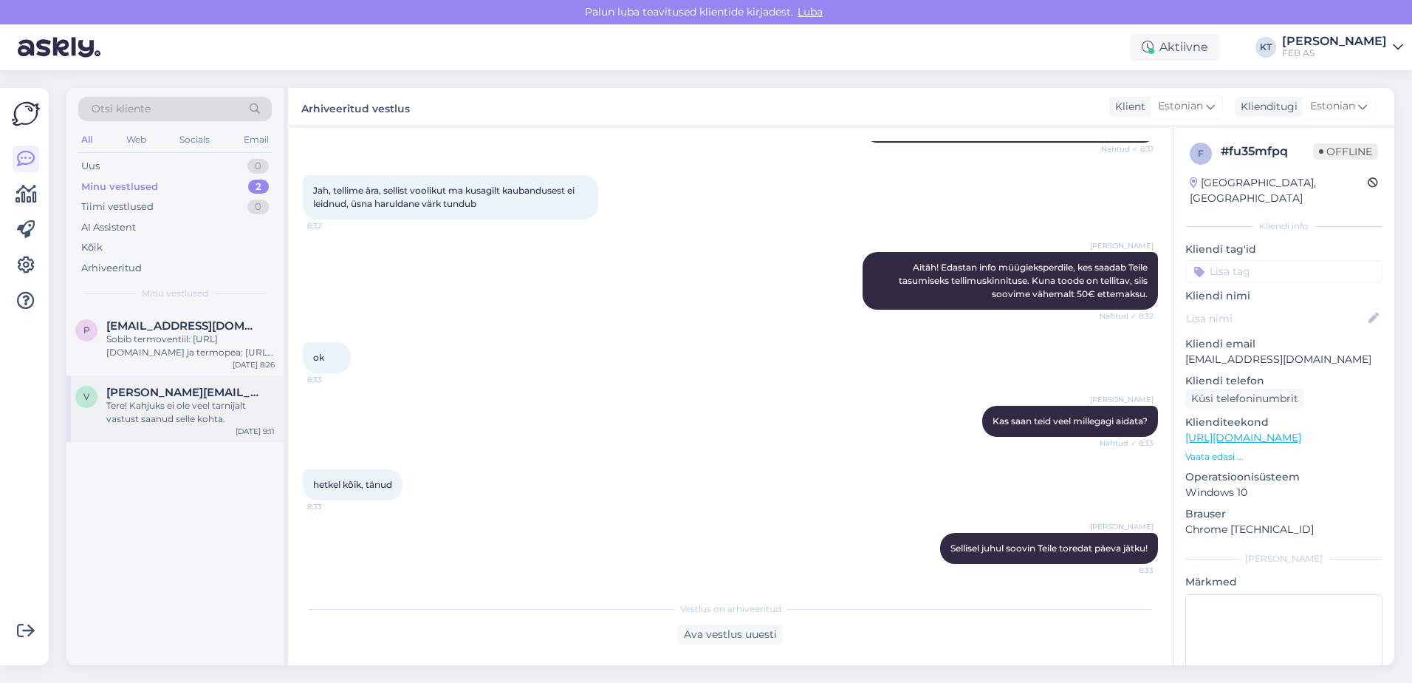
click at [140, 402] on div "Tere! Kahjuks ei ole veel tarnijalt vastust saanud selle kohta." at bounding box center [190, 412] width 168 height 27
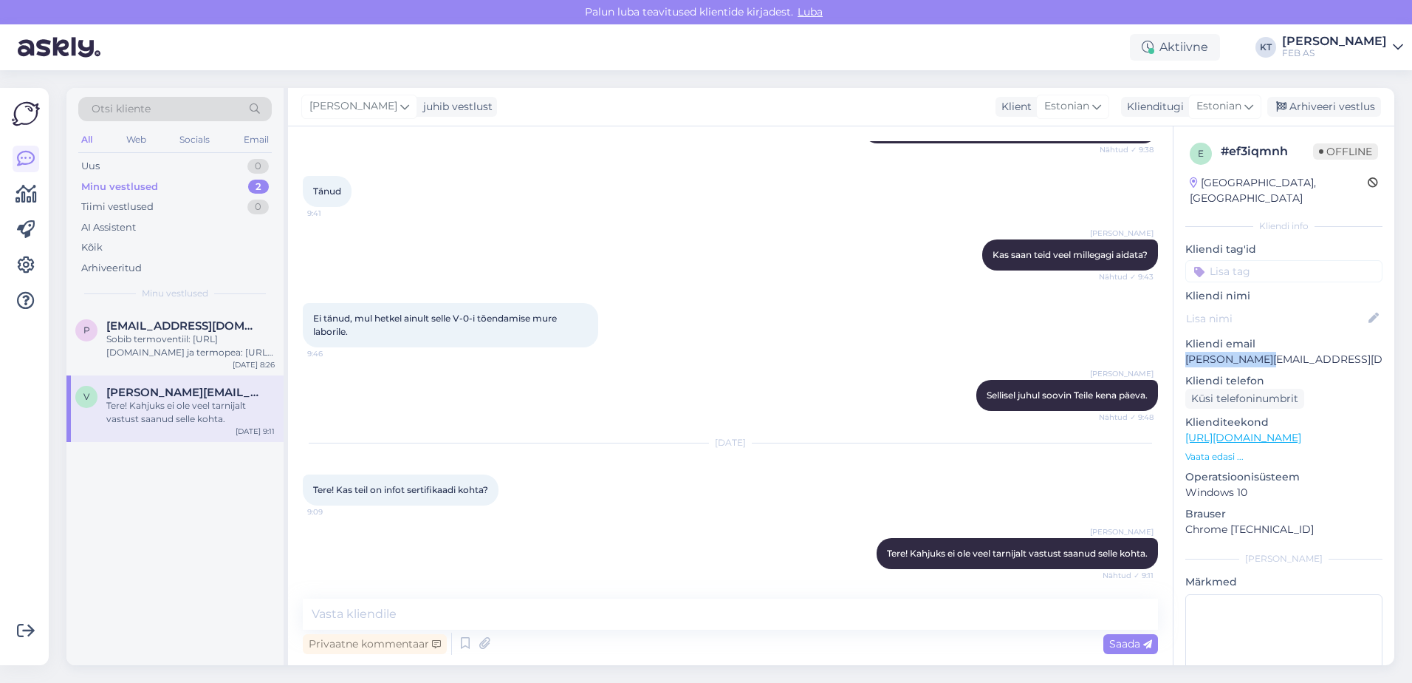
drag, startPoint x: 1269, startPoint y: 342, endPoint x: 1187, endPoint y: 347, distance: 82.2
click at [1187, 352] on p "[PERSON_NAME][EMAIL_ADDRESS][DOMAIN_NAME]" at bounding box center [1284, 360] width 197 height 16
copy p "[PERSON_NAME][EMAIL_ADDRESS][DOMAIN_NAME]"
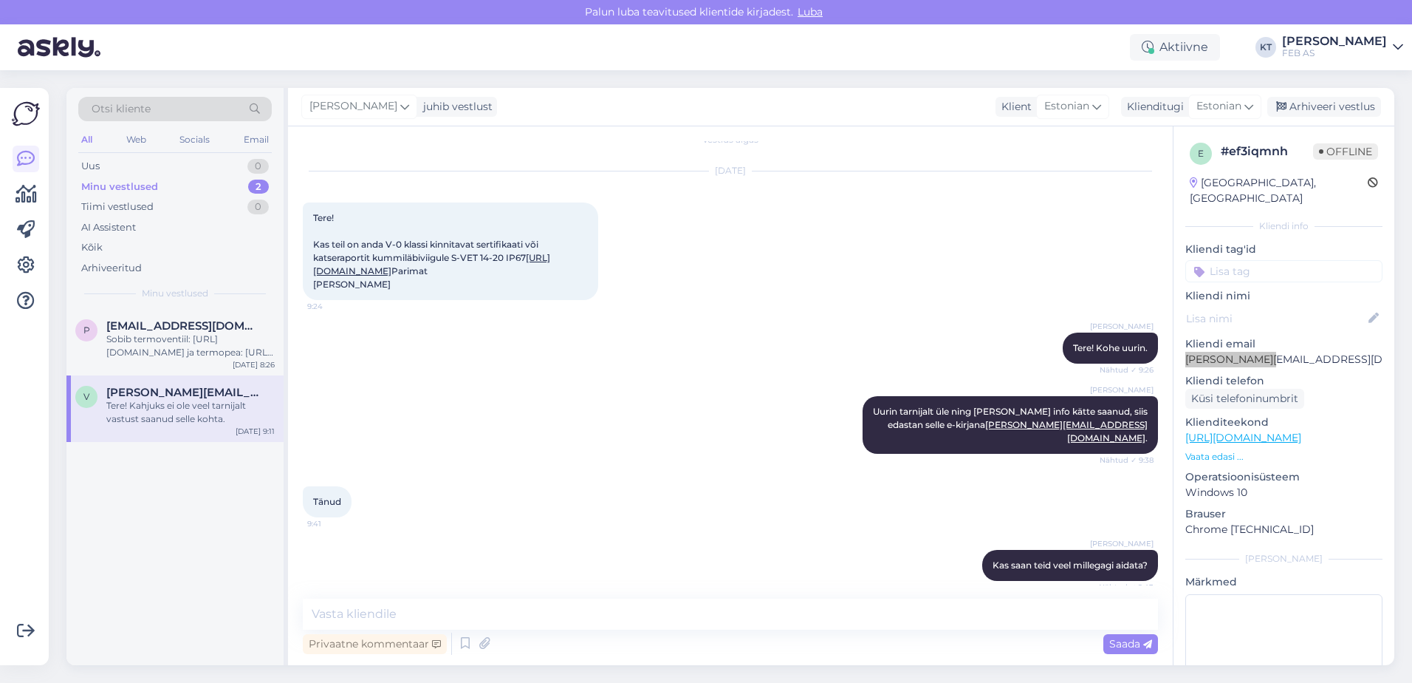
scroll to position [0, 0]
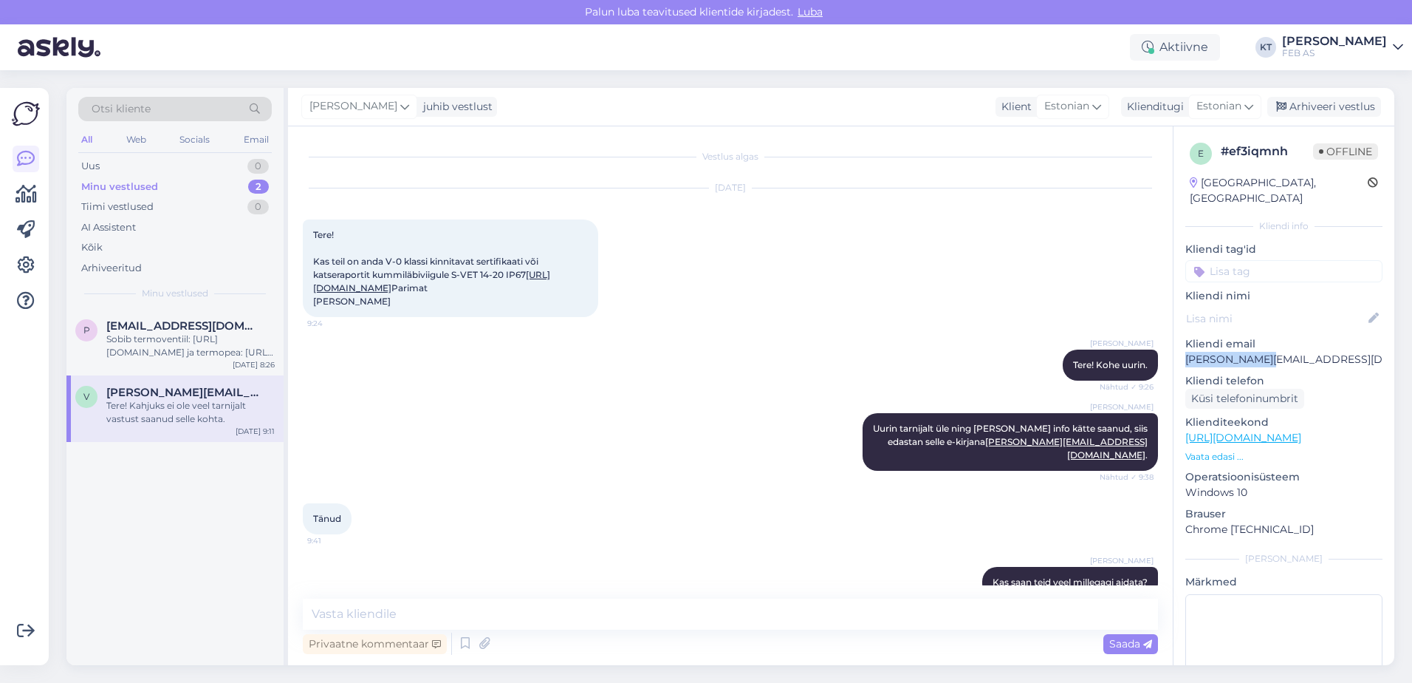
click at [444, 286] on link "[URL][DOMAIN_NAME]" at bounding box center [431, 281] width 237 height 24
drag, startPoint x: 384, startPoint y: 260, endPoint x: 524, endPoint y: 258, distance: 140.4
click at [524, 258] on span "Tere! Kas teil on anda V-0 klassi kinnitavat sertifikaati või katseraportit kum…" at bounding box center [431, 268] width 237 height 78
copy span "V-0 klassi kinnitavat sertifikaat"
click at [434, 289] on link "[URL][DOMAIN_NAME]" at bounding box center [431, 281] width 237 height 24
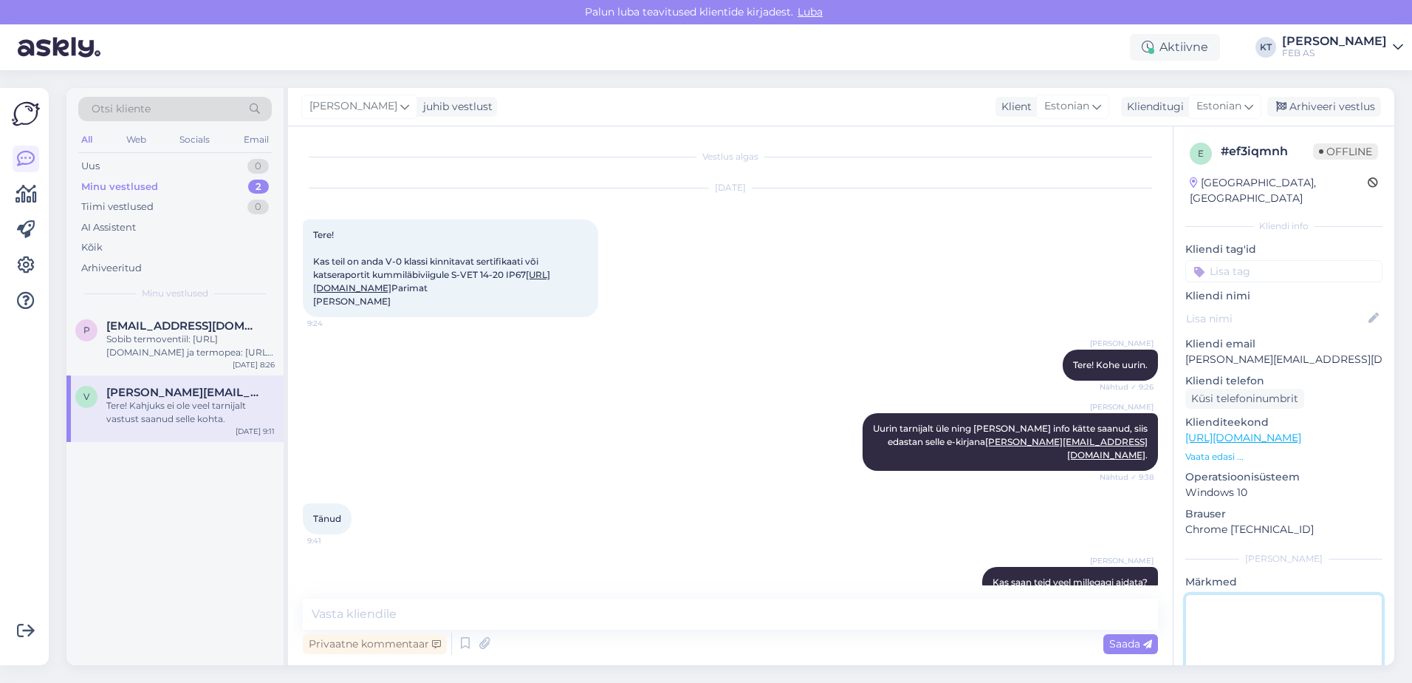
click at [1268, 635] on textarea at bounding box center [1284, 660] width 197 height 133
type textarea "1"
